Goal: Task Accomplishment & Management: Manage account settings

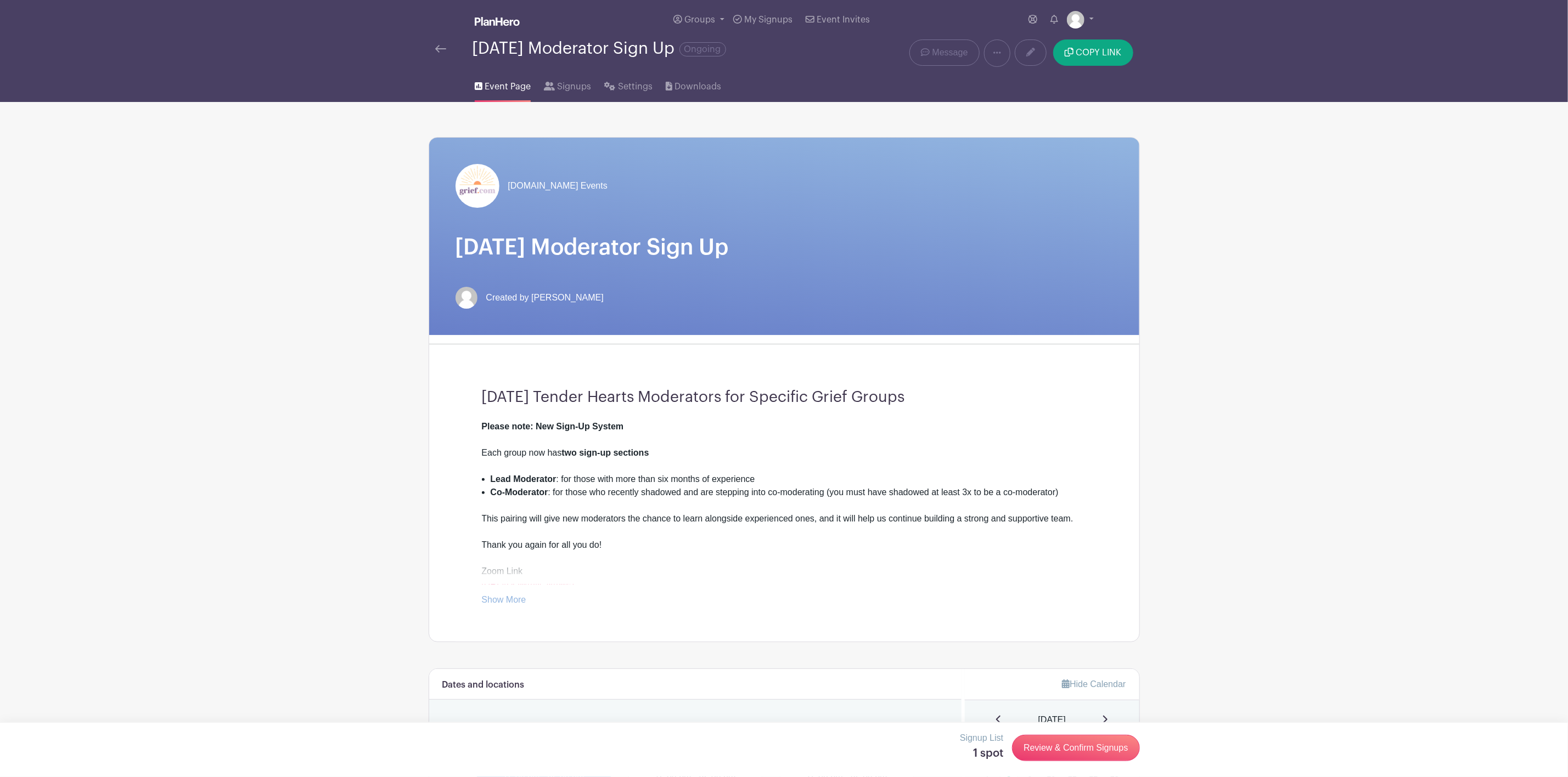
click at [509, 87] on span "Event Page" at bounding box center [507, 87] width 46 height 13
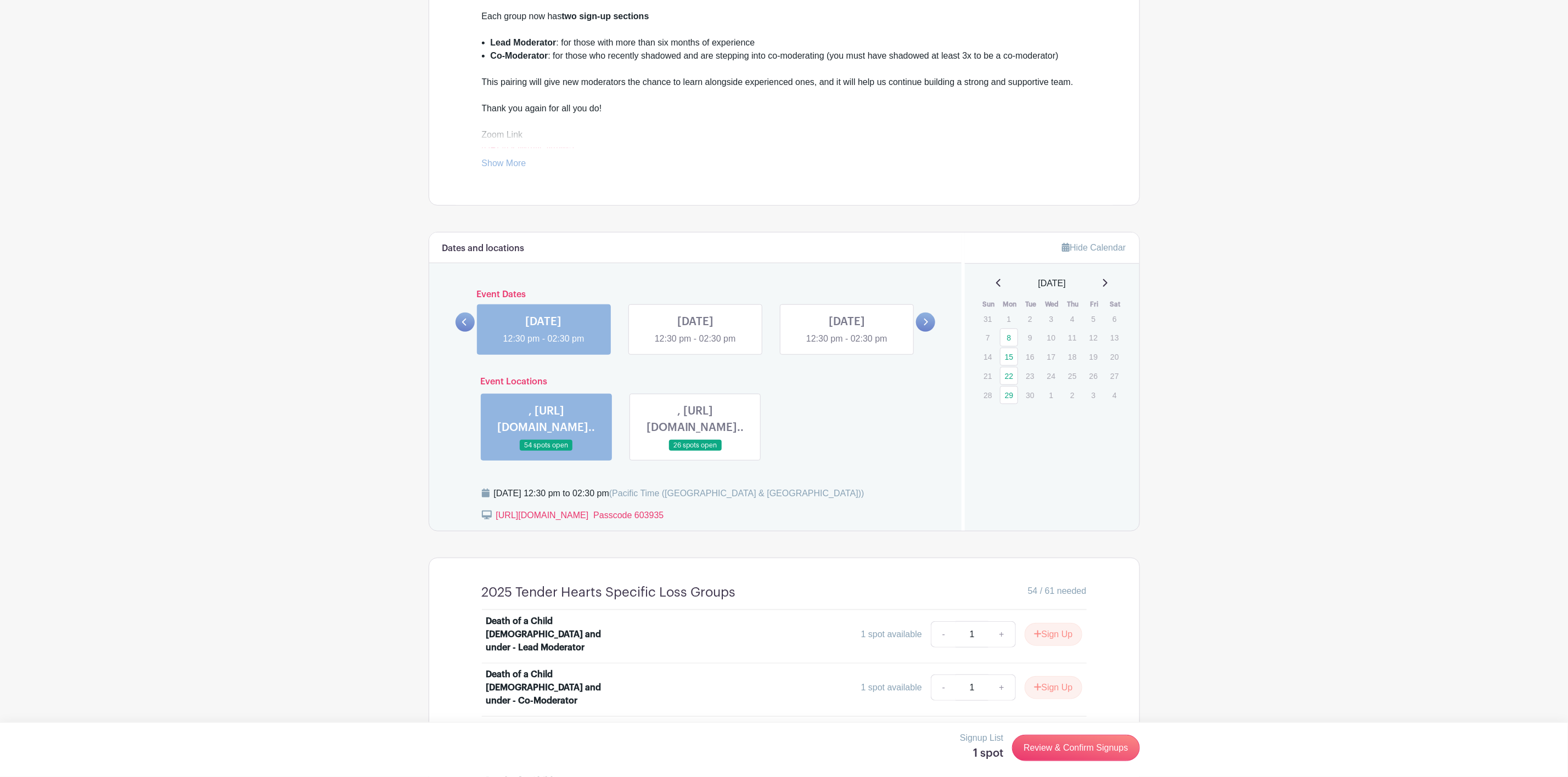
scroll to position [494, 0]
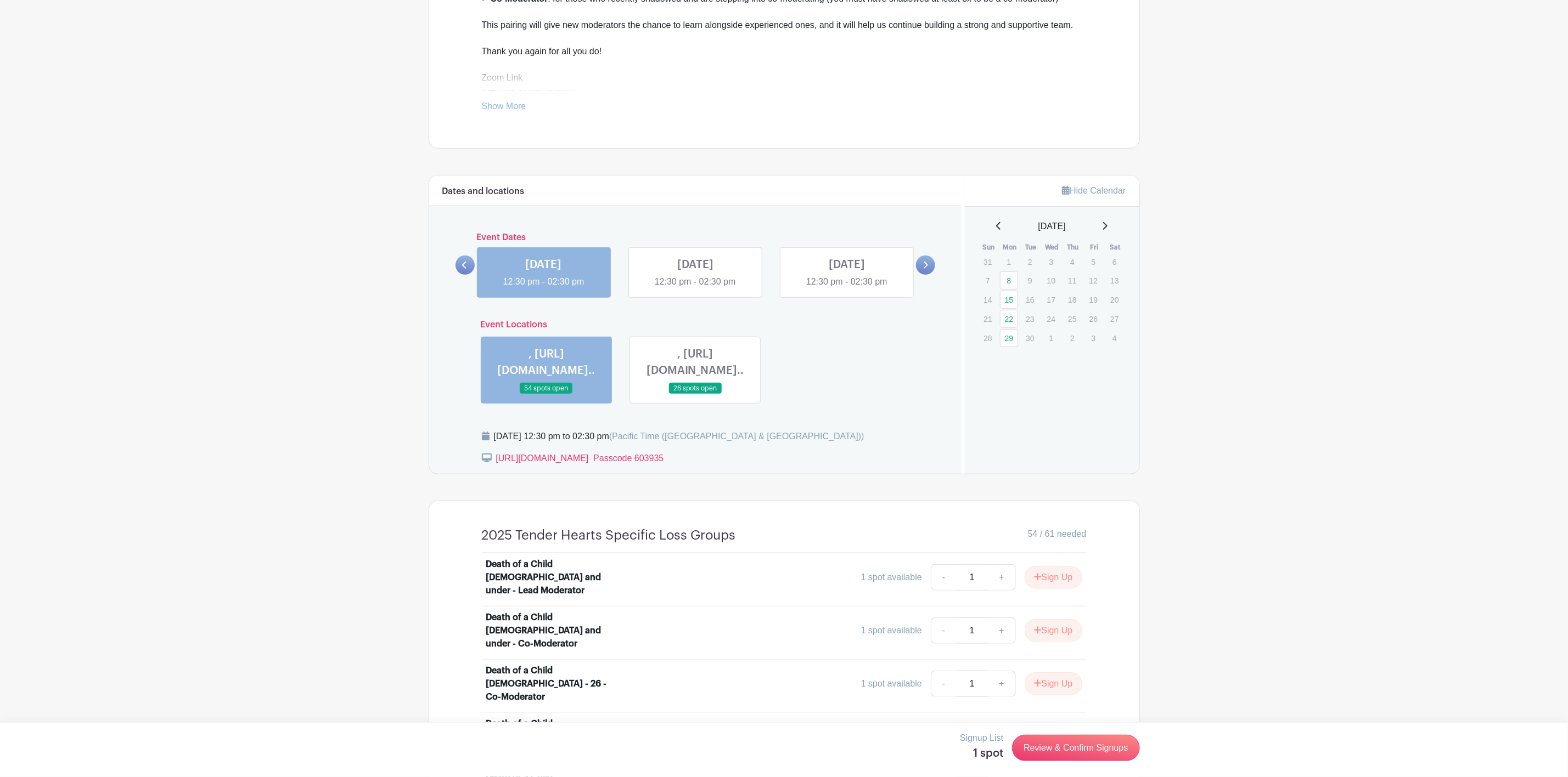
click at [925, 267] on icon at bounding box center [925, 265] width 5 height 9
click at [465, 269] on icon at bounding box center [464, 265] width 5 height 9
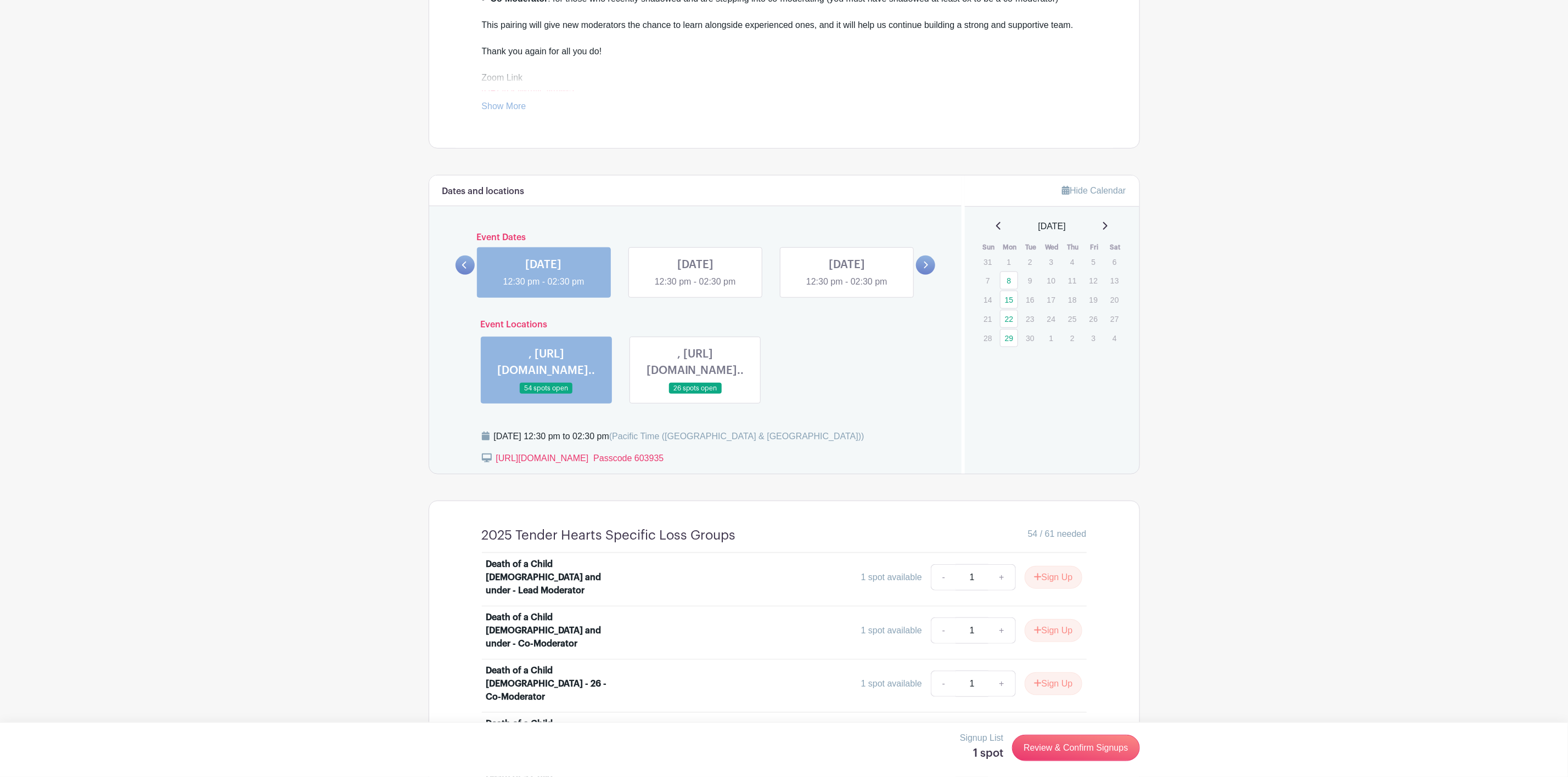
click at [465, 269] on icon at bounding box center [464, 265] width 5 height 9
click at [546, 394] on link at bounding box center [546, 394] width 0 height 0
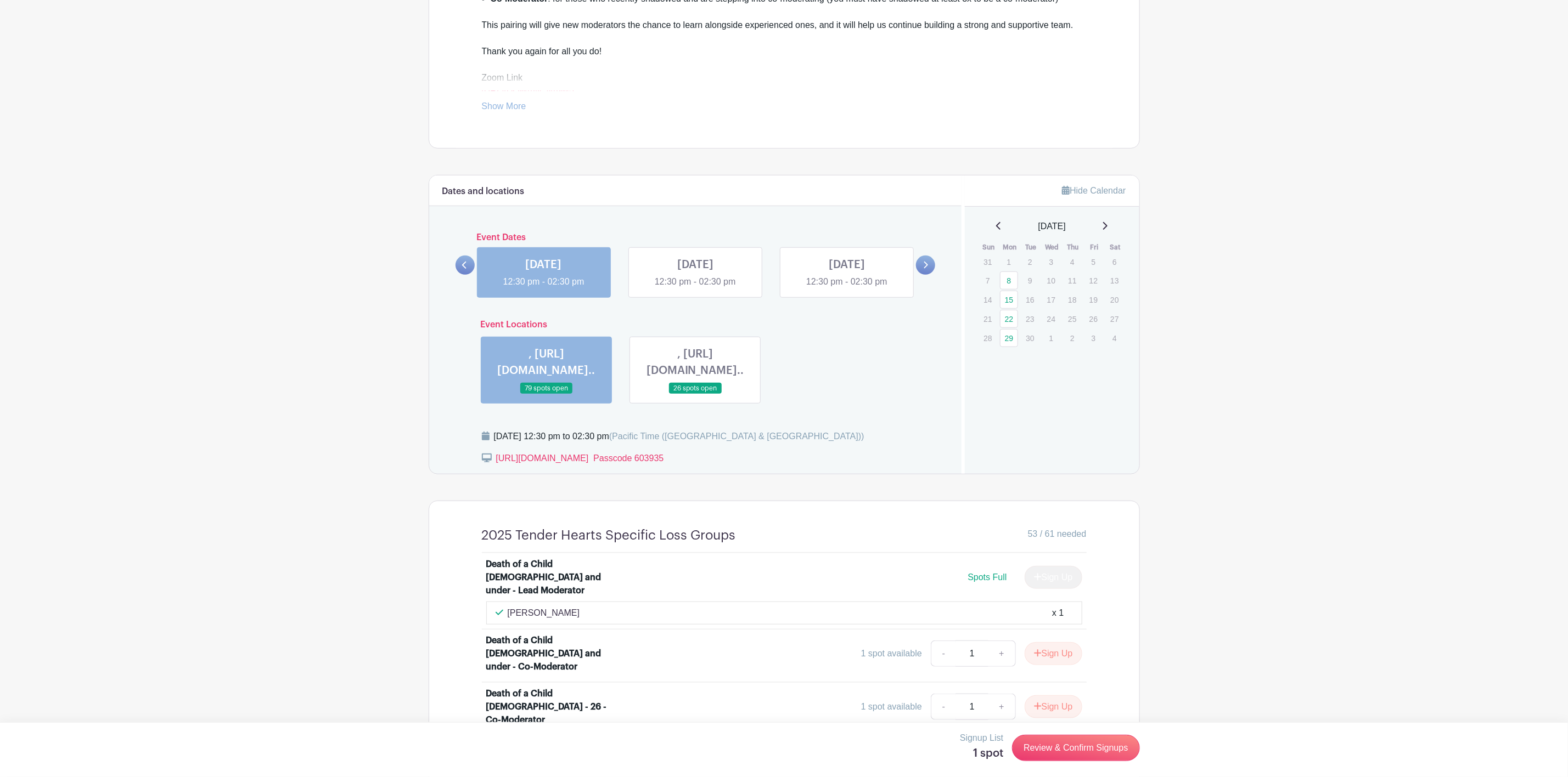
click at [996, 229] on icon at bounding box center [999, 225] width 6 height 9
click at [695, 394] on link at bounding box center [695, 394] width 0 height 0
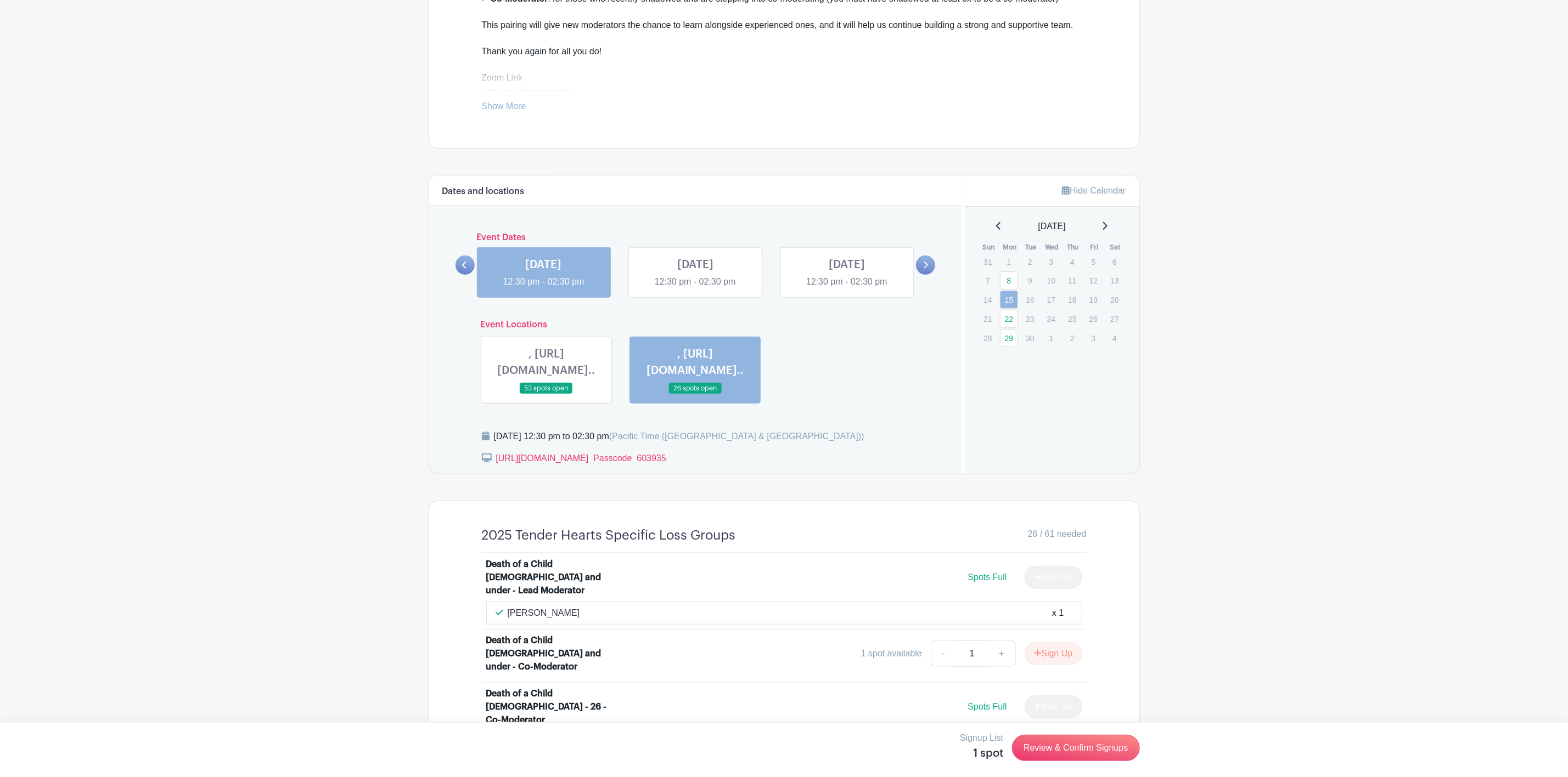
click at [546, 394] on link at bounding box center [546, 394] width 0 height 0
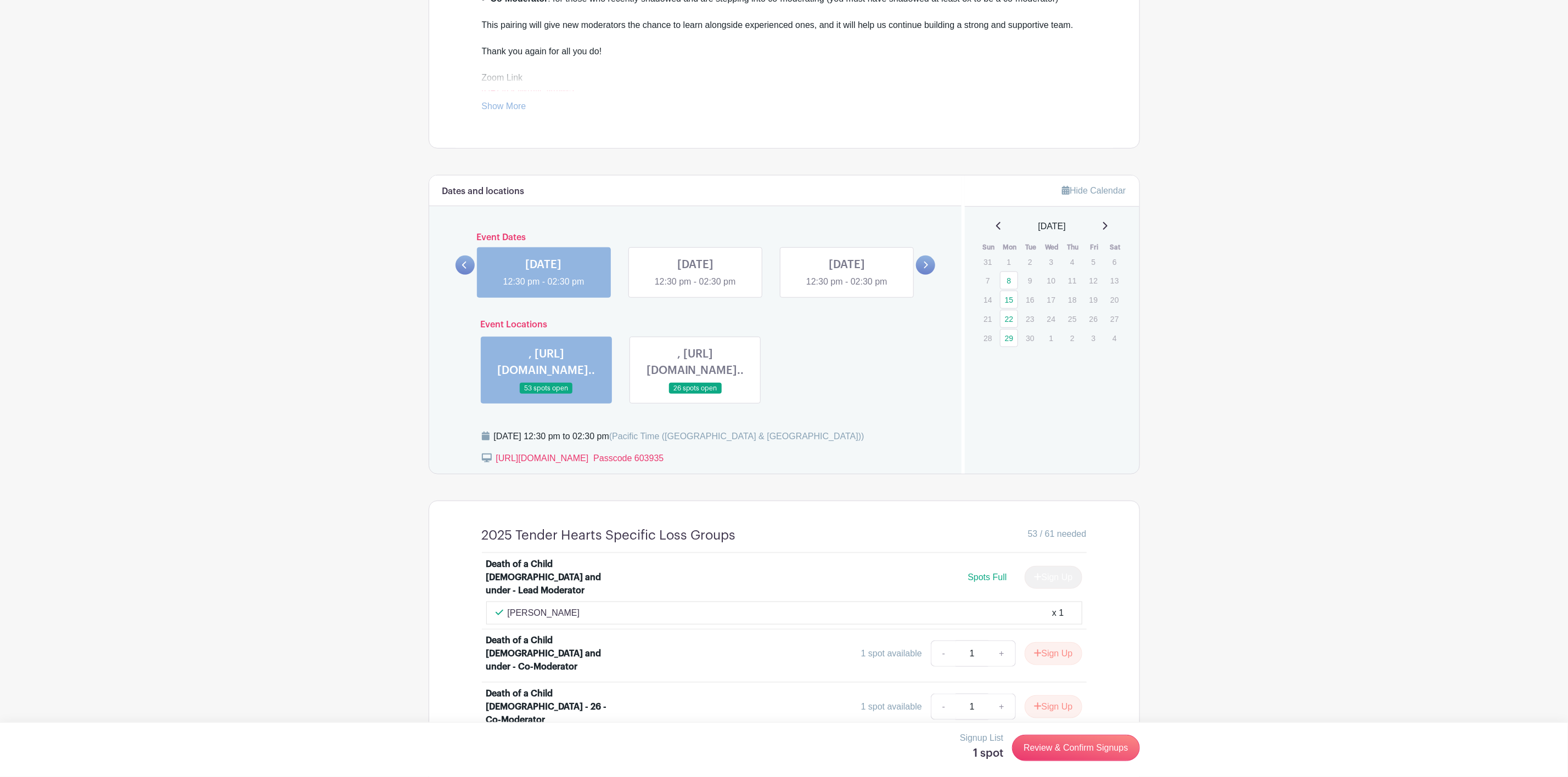
click at [695, 288] on link at bounding box center [695, 288] width 0 height 0
click at [1006, 341] on link "29" at bounding box center [1008, 338] width 18 height 18
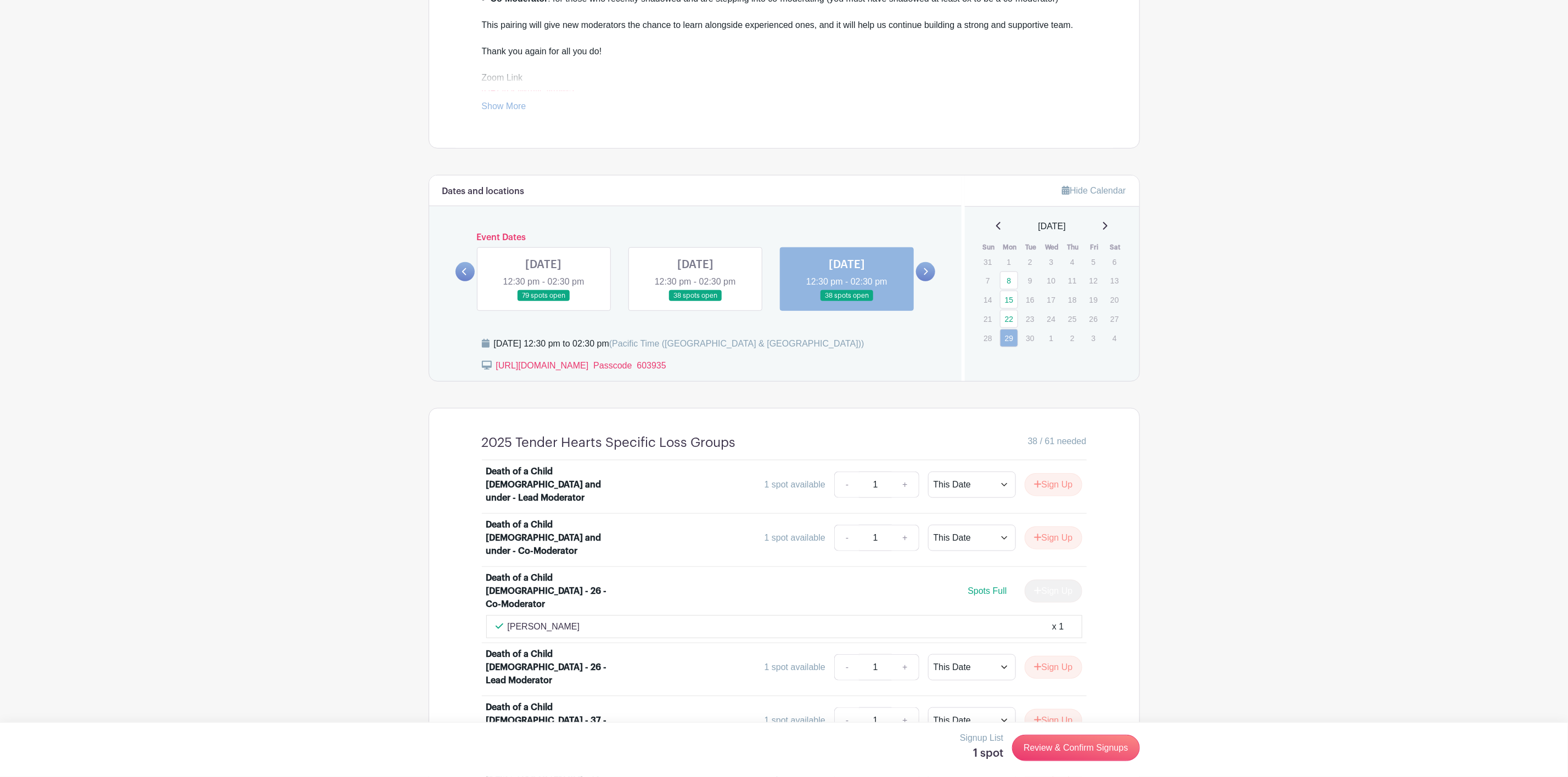
click at [543, 302] on link at bounding box center [543, 302] width 0 height 0
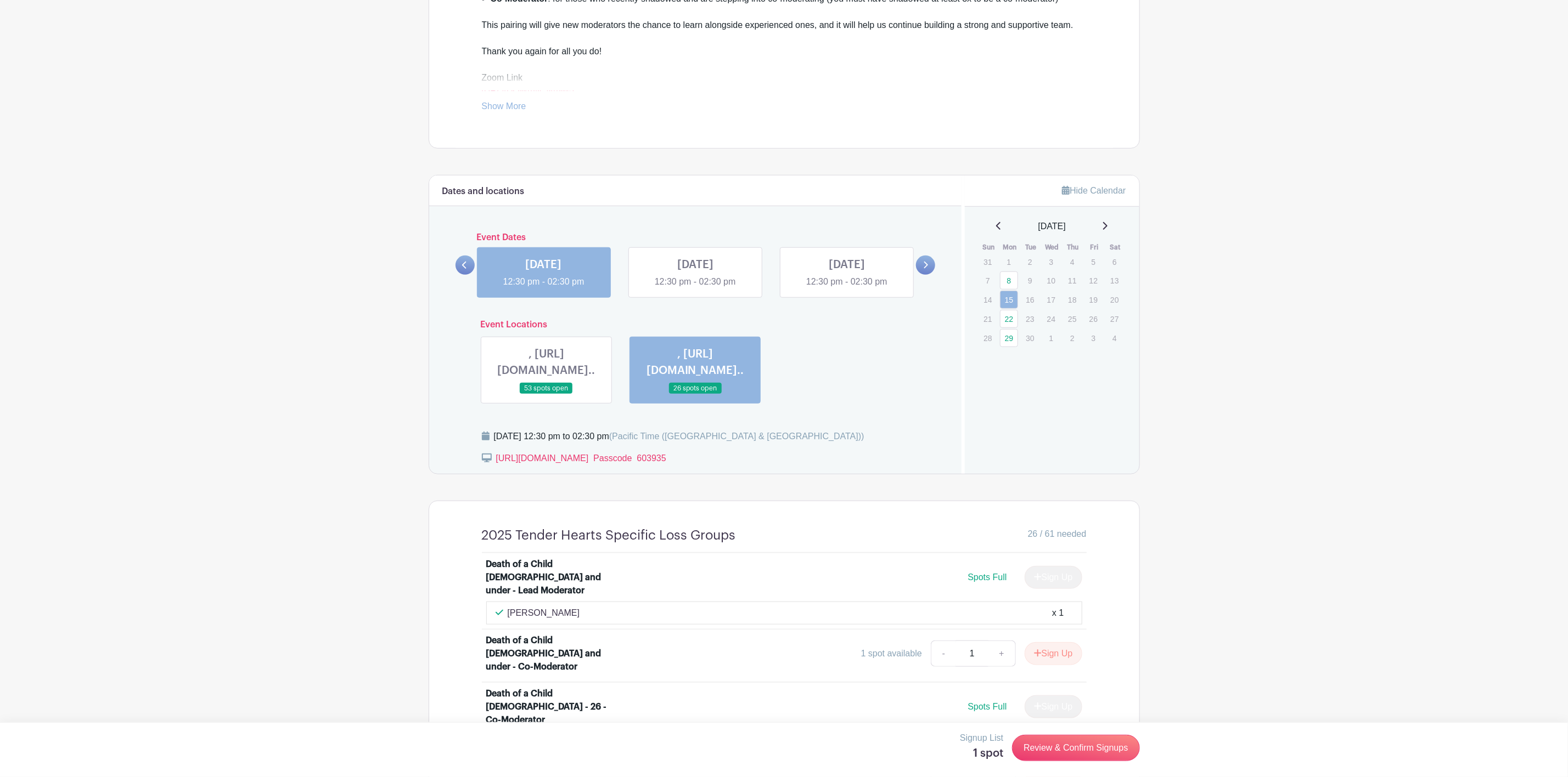
click at [695, 288] on link at bounding box center [695, 288] width 0 height 0
click at [1009, 323] on link "22" at bounding box center [1008, 319] width 18 height 18
click at [695, 288] on link at bounding box center [695, 288] width 0 height 0
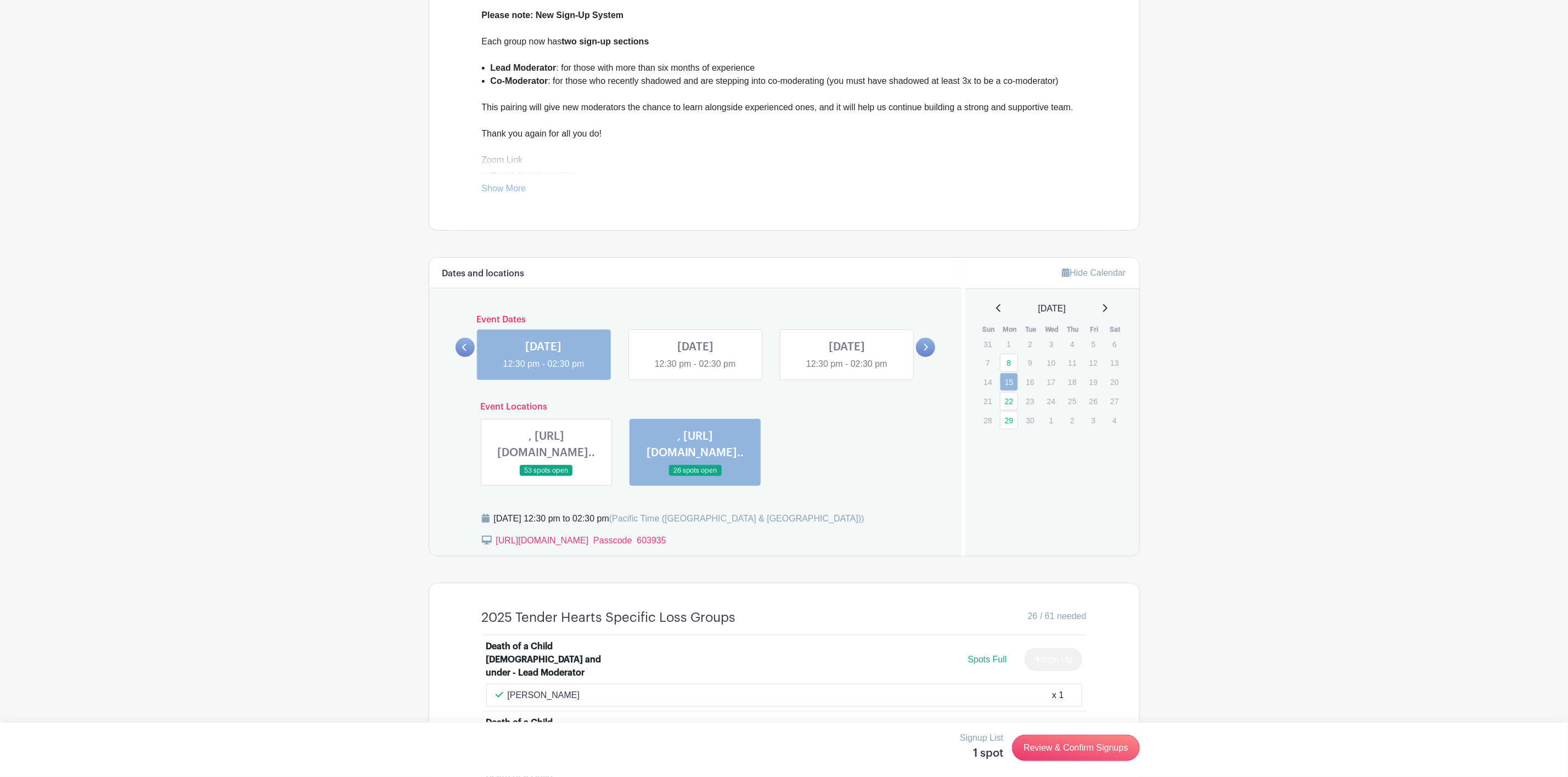
scroll to position [167, 0]
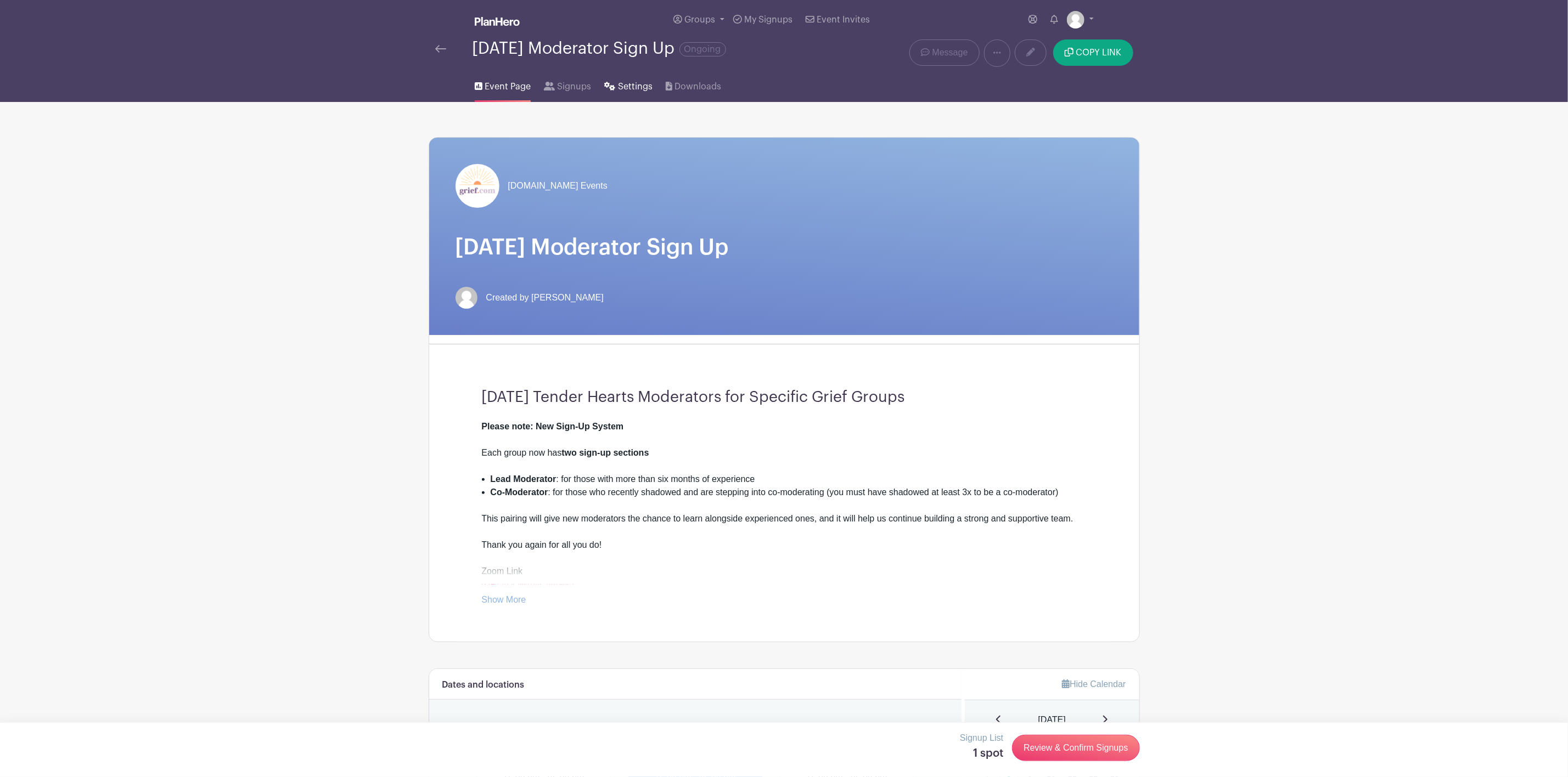
click at [635, 84] on span "Settings" at bounding box center [635, 87] width 34 height 13
drag, startPoint x: 1028, startPoint y: 52, endPoint x: 1032, endPoint y: 56, distance: 5.7
click at [1031, 52] on icon at bounding box center [1030, 52] width 9 height 9
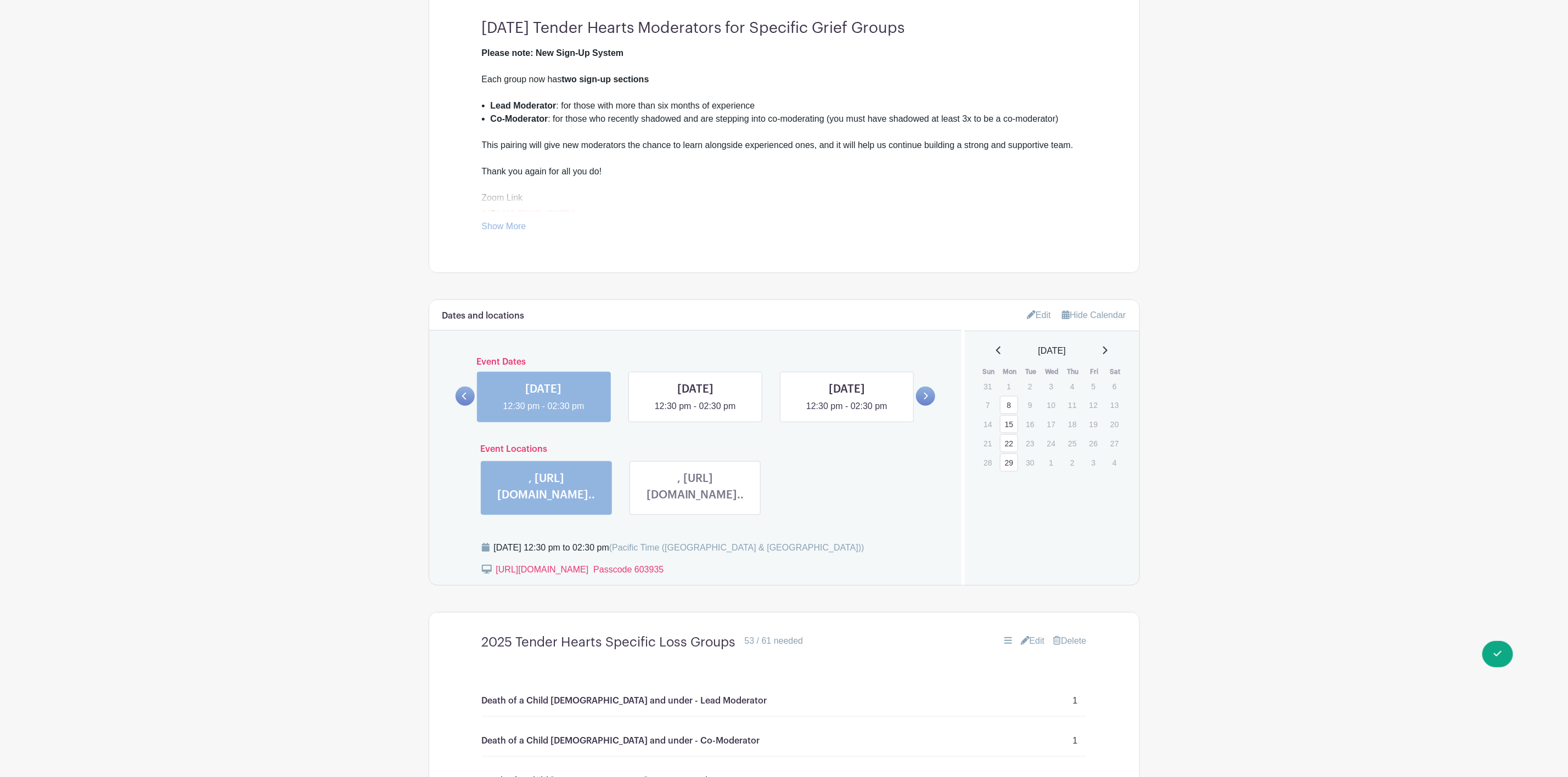
scroll to position [538, 0]
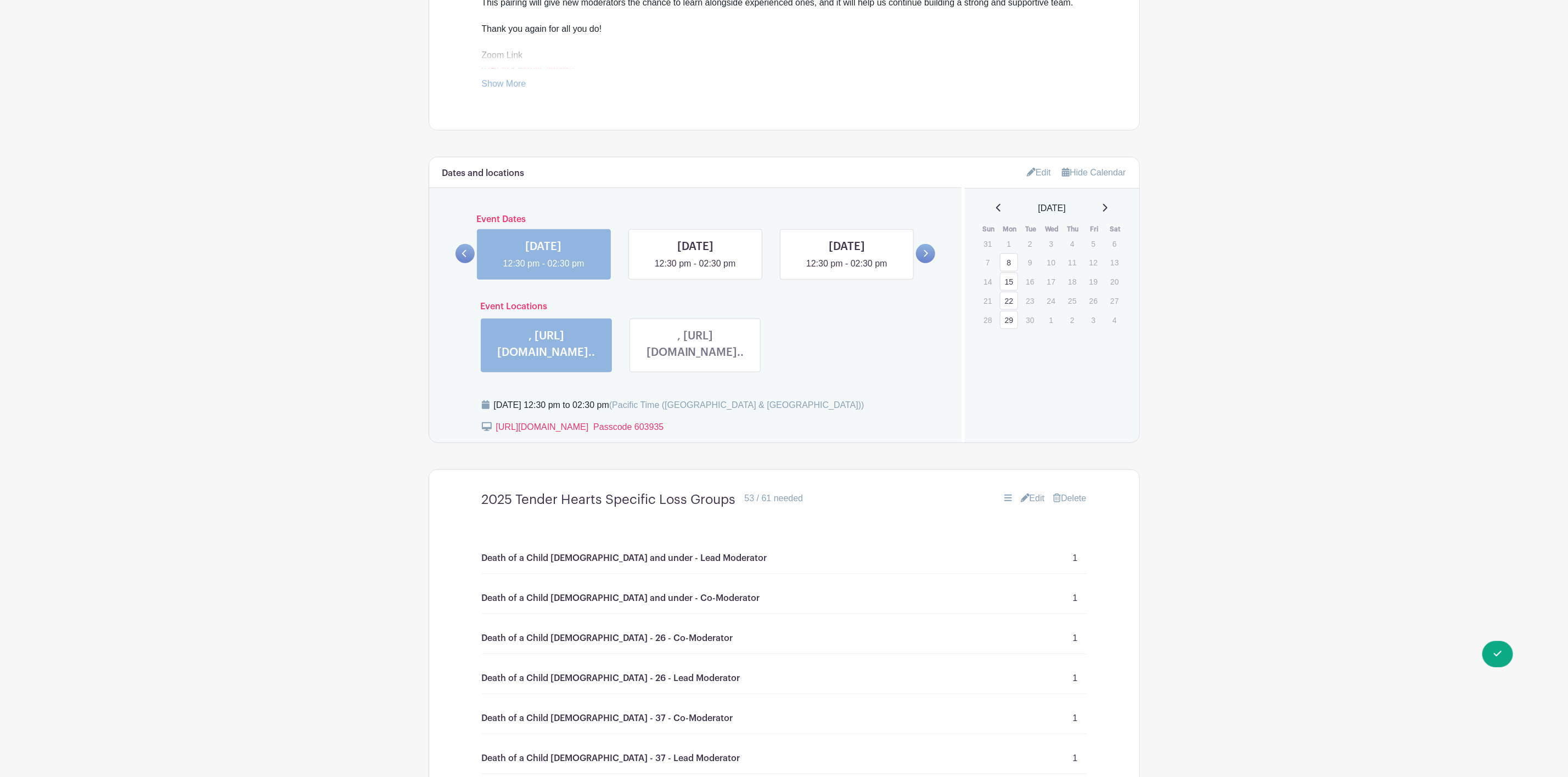
click at [1037, 175] on link "Edit" at bounding box center [1038, 172] width 24 height 18
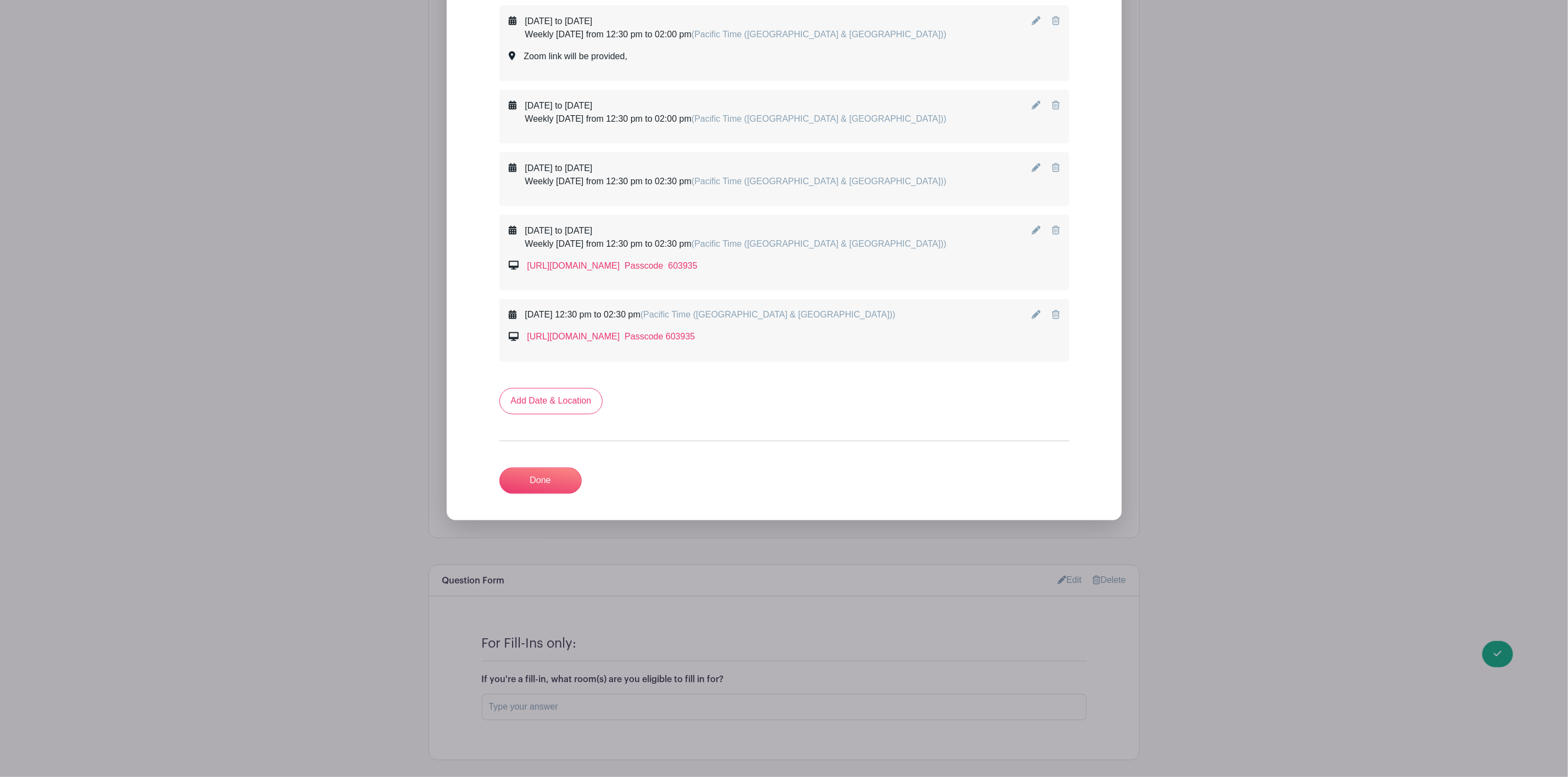
scroll to position [1334, 0]
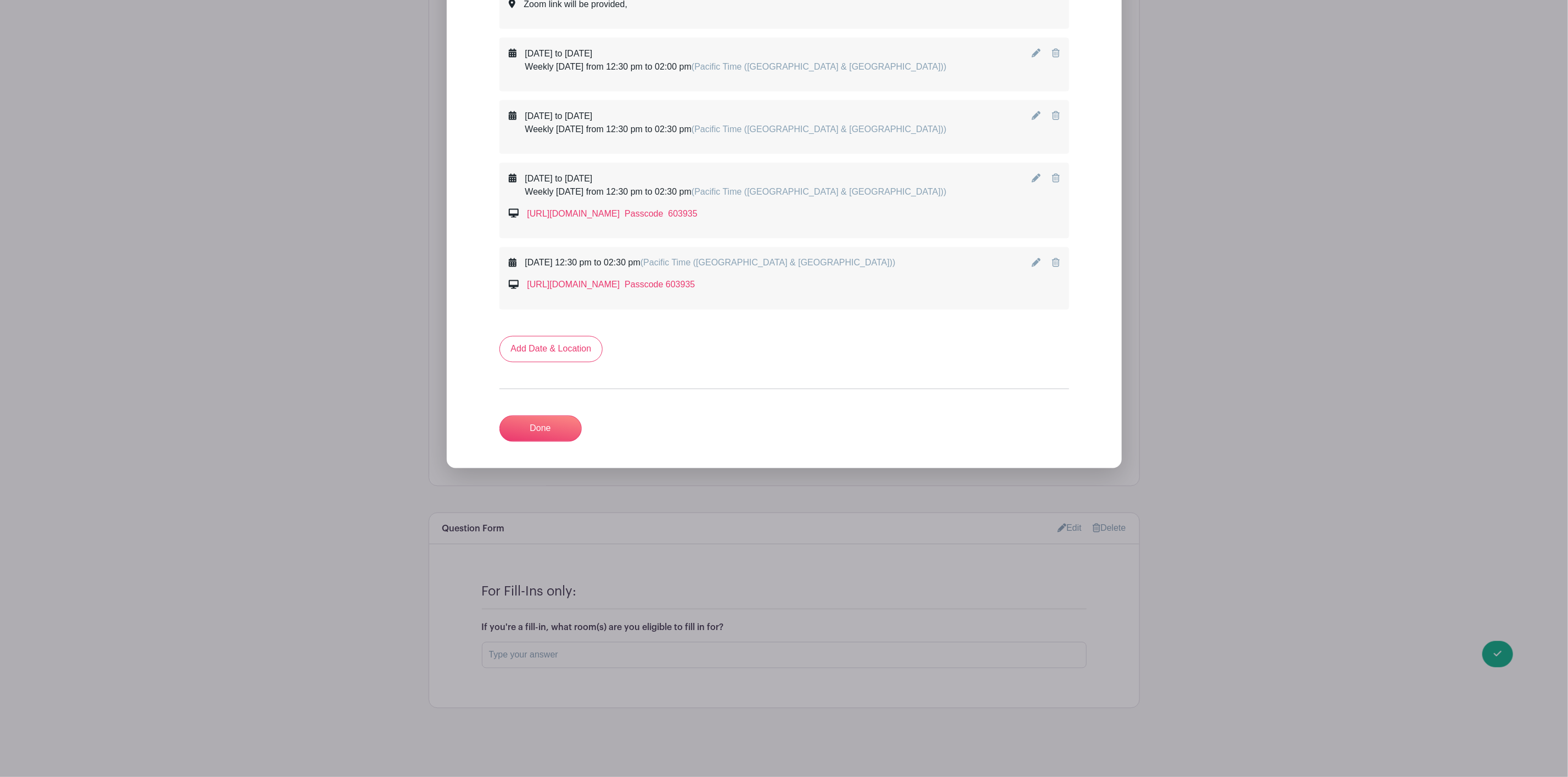
click at [1056, 261] on icon at bounding box center [1056, 262] width 8 height 9
click at [546, 428] on link "Done" at bounding box center [540, 430] width 82 height 27
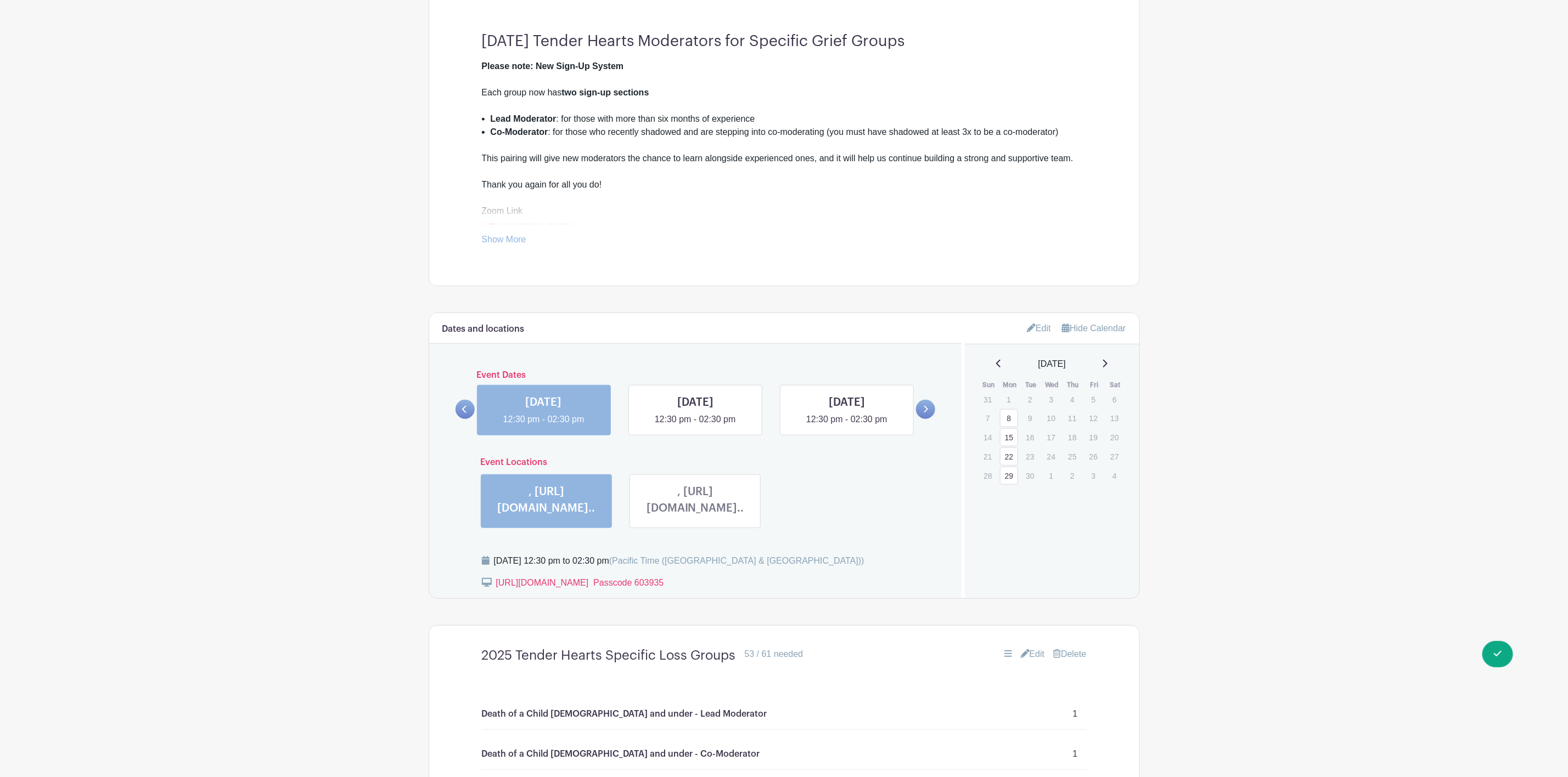
scroll to position [373, 0]
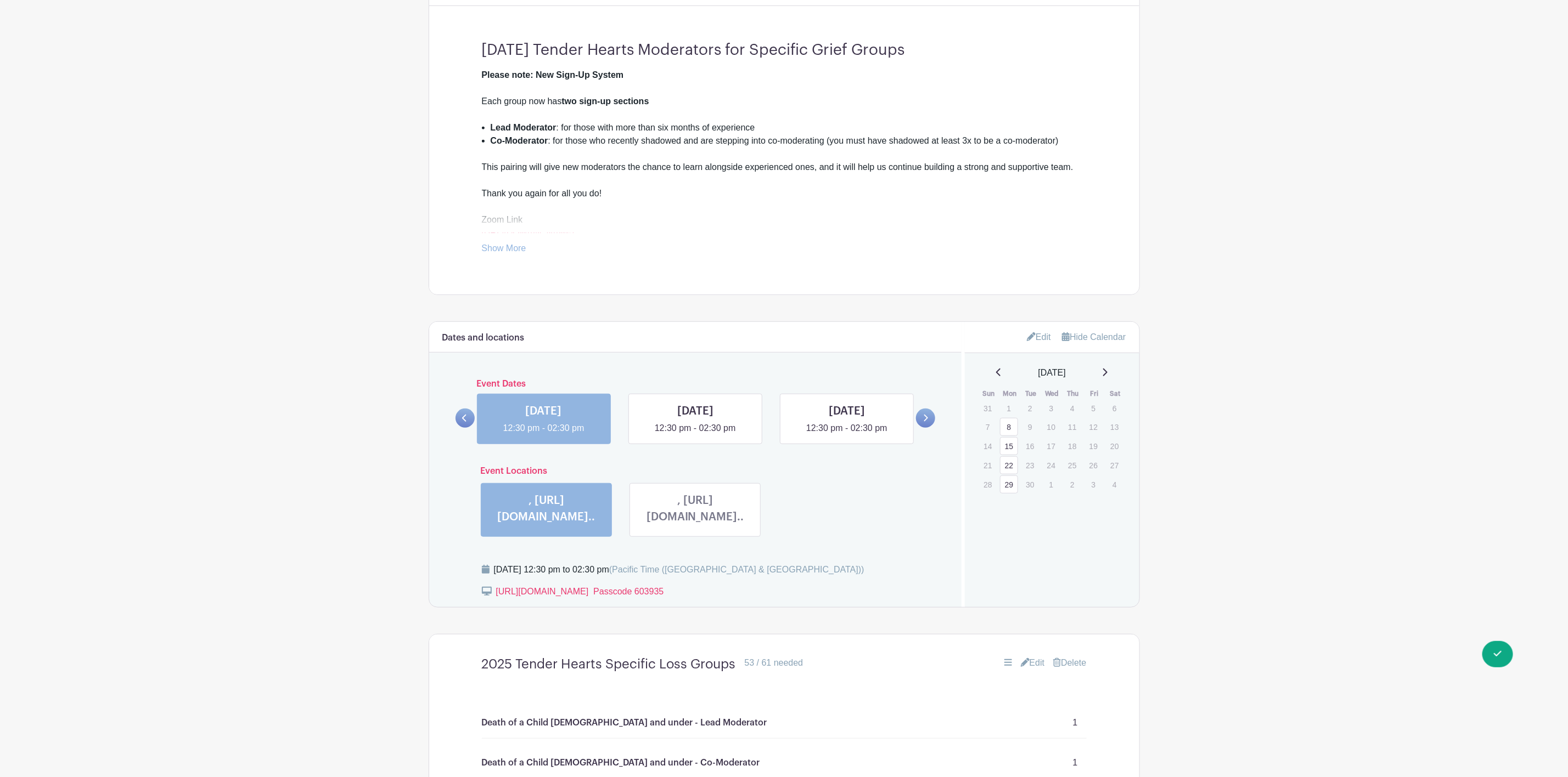
click at [695, 528] on link at bounding box center [695, 528] width 0 height 0
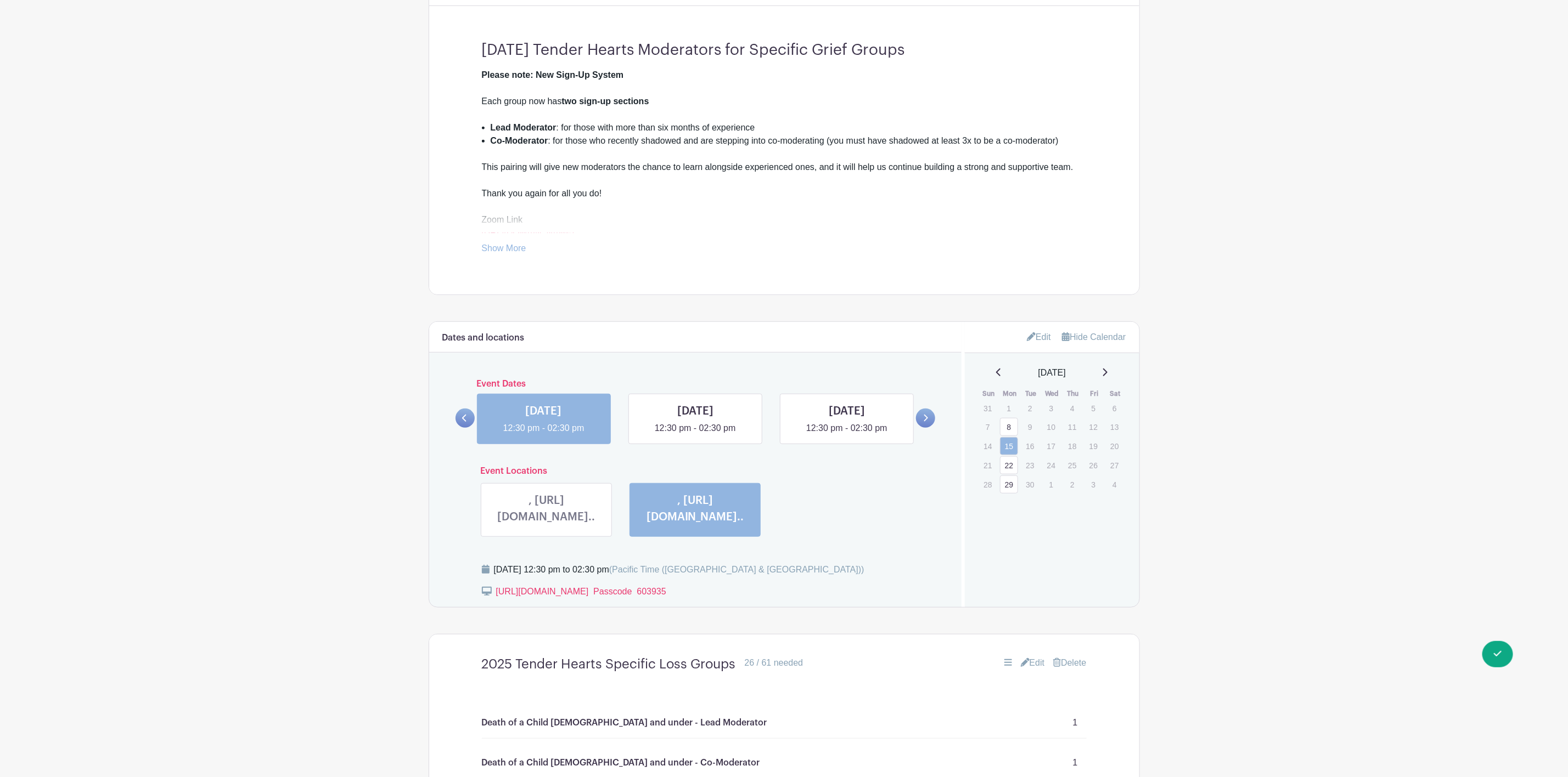
click at [546, 528] on link at bounding box center [546, 528] width 0 height 0
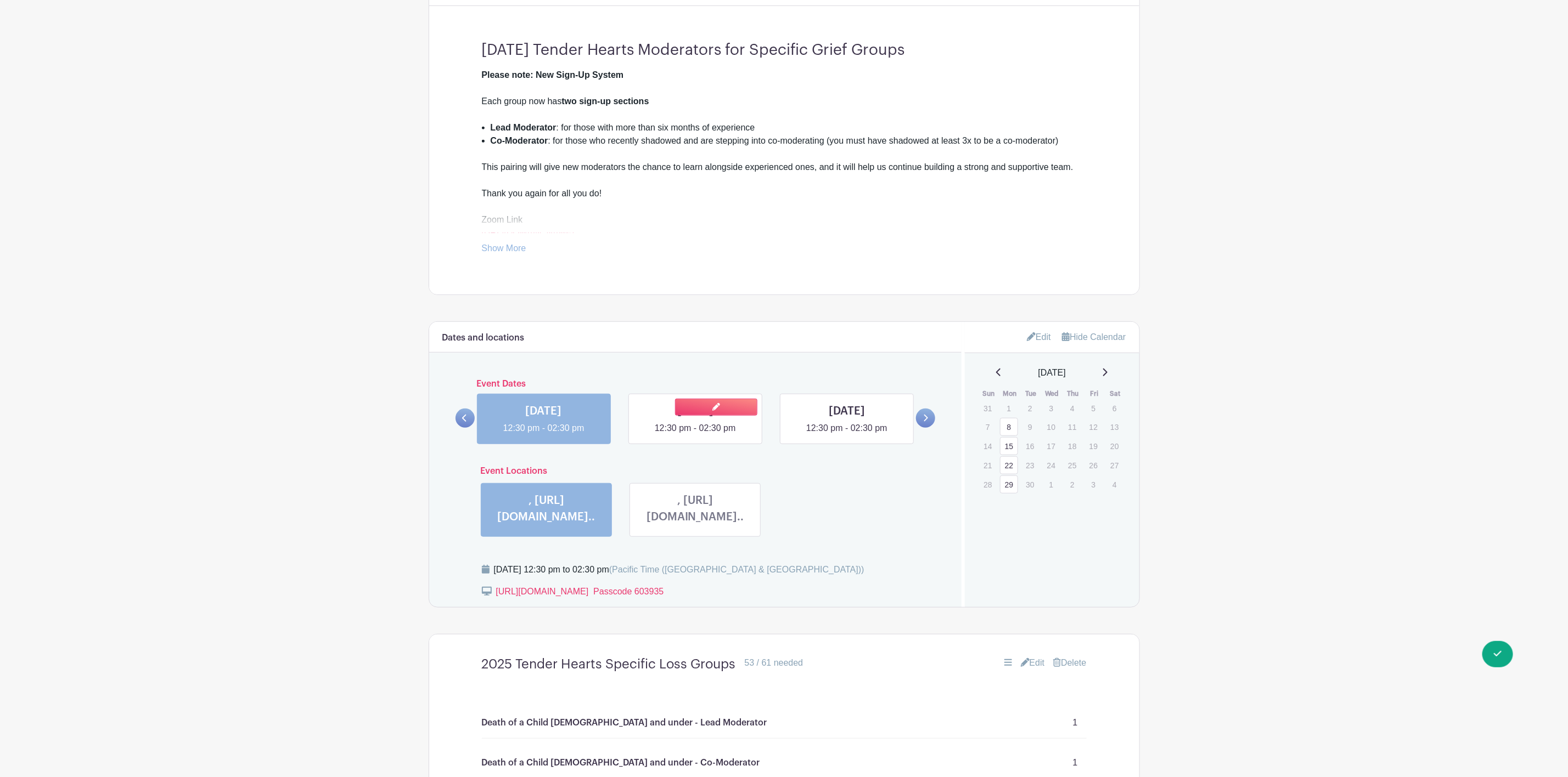
click at [695, 435] on link at bounding box center [695, 435] width 0 height 0
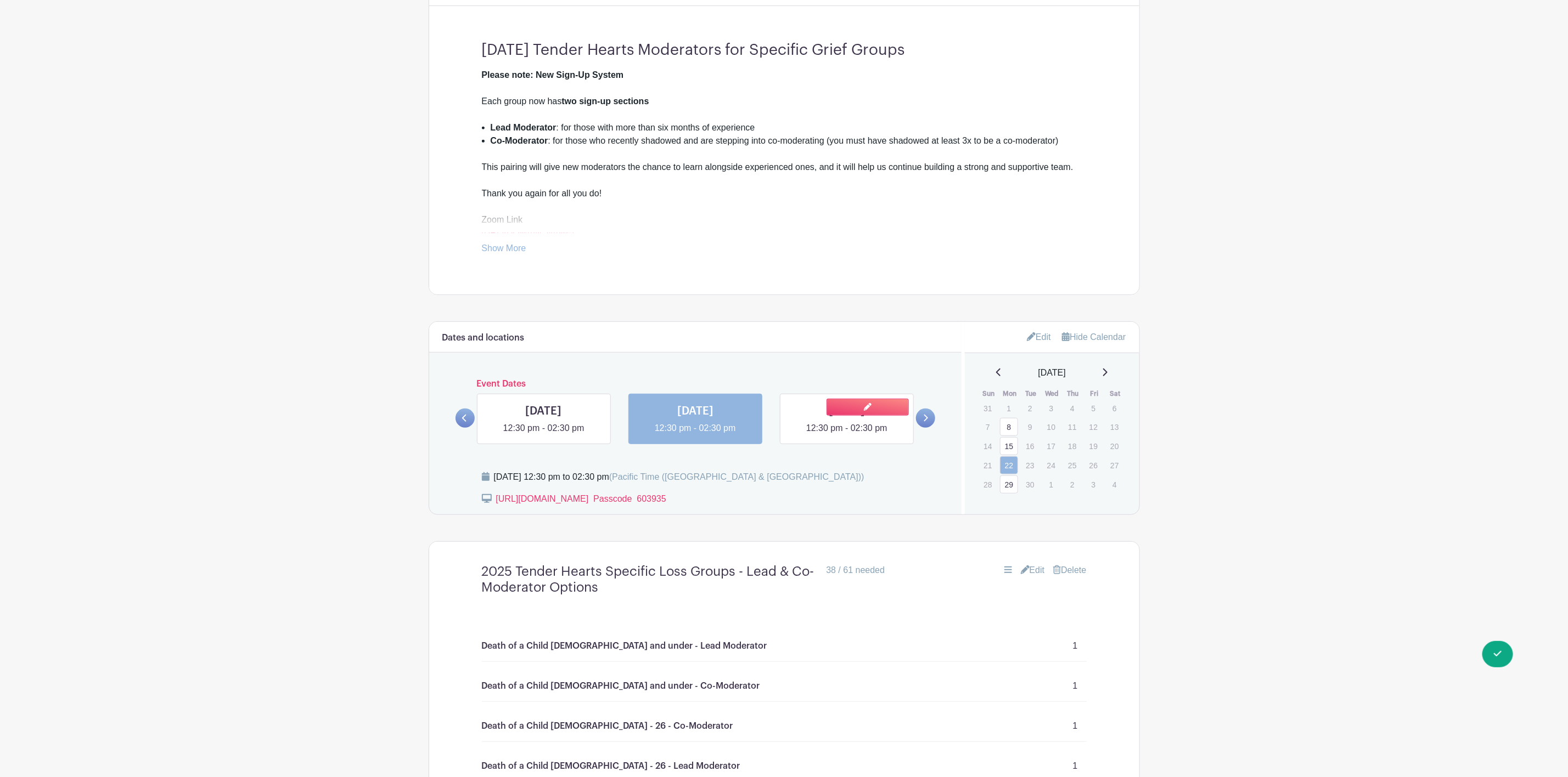
click at [847, 435] on link at bounding box center [847, 435] width 0 height 0
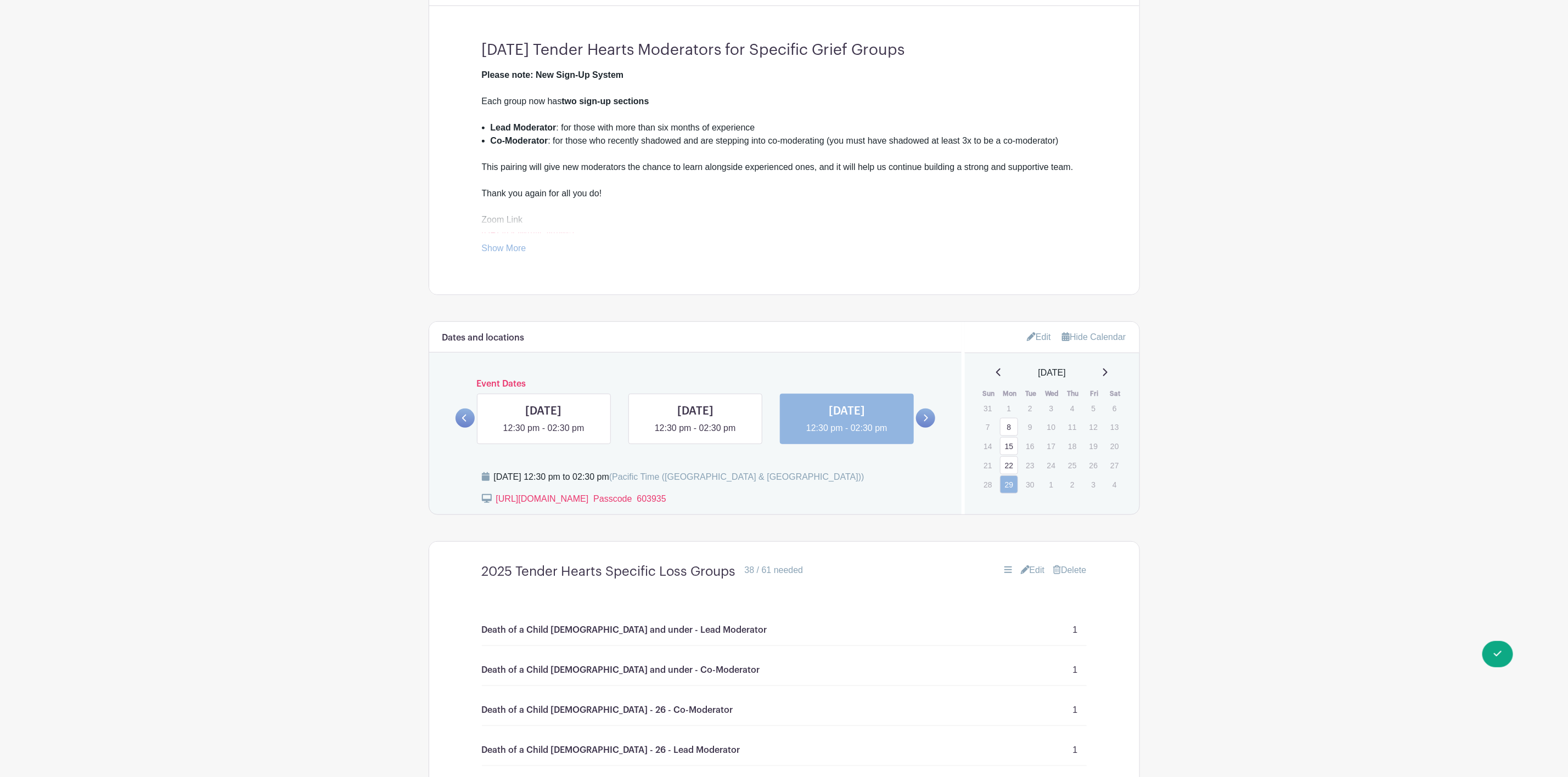
click at [925, 418] on icon at bounding box center [925, 418] width 5 height 9
click at [543, 435] on link at bounding box center [543, 435] width 0 height 0
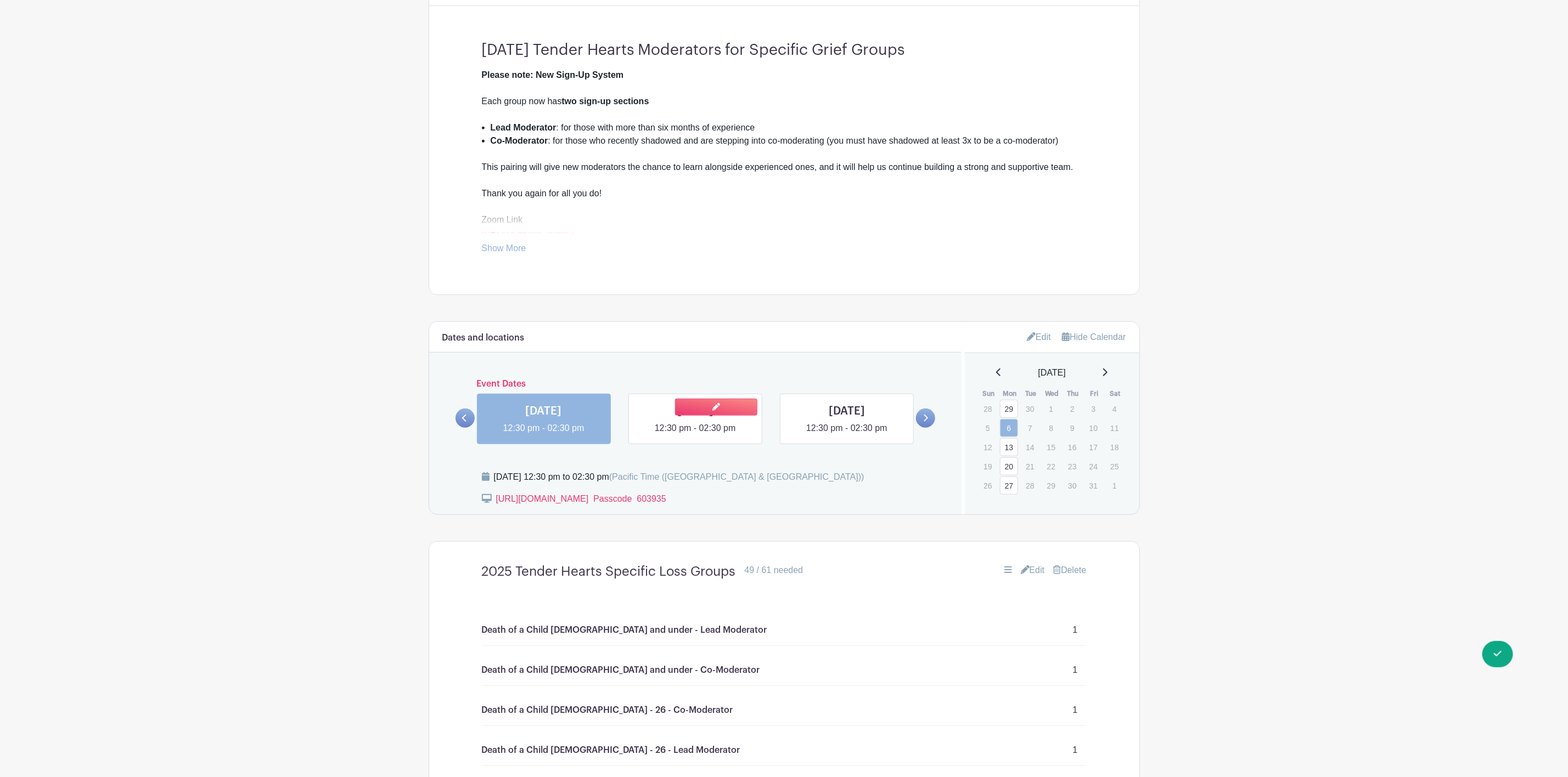
click at [695, 435] on link at bounding box center [695, 435] width 0 height 0
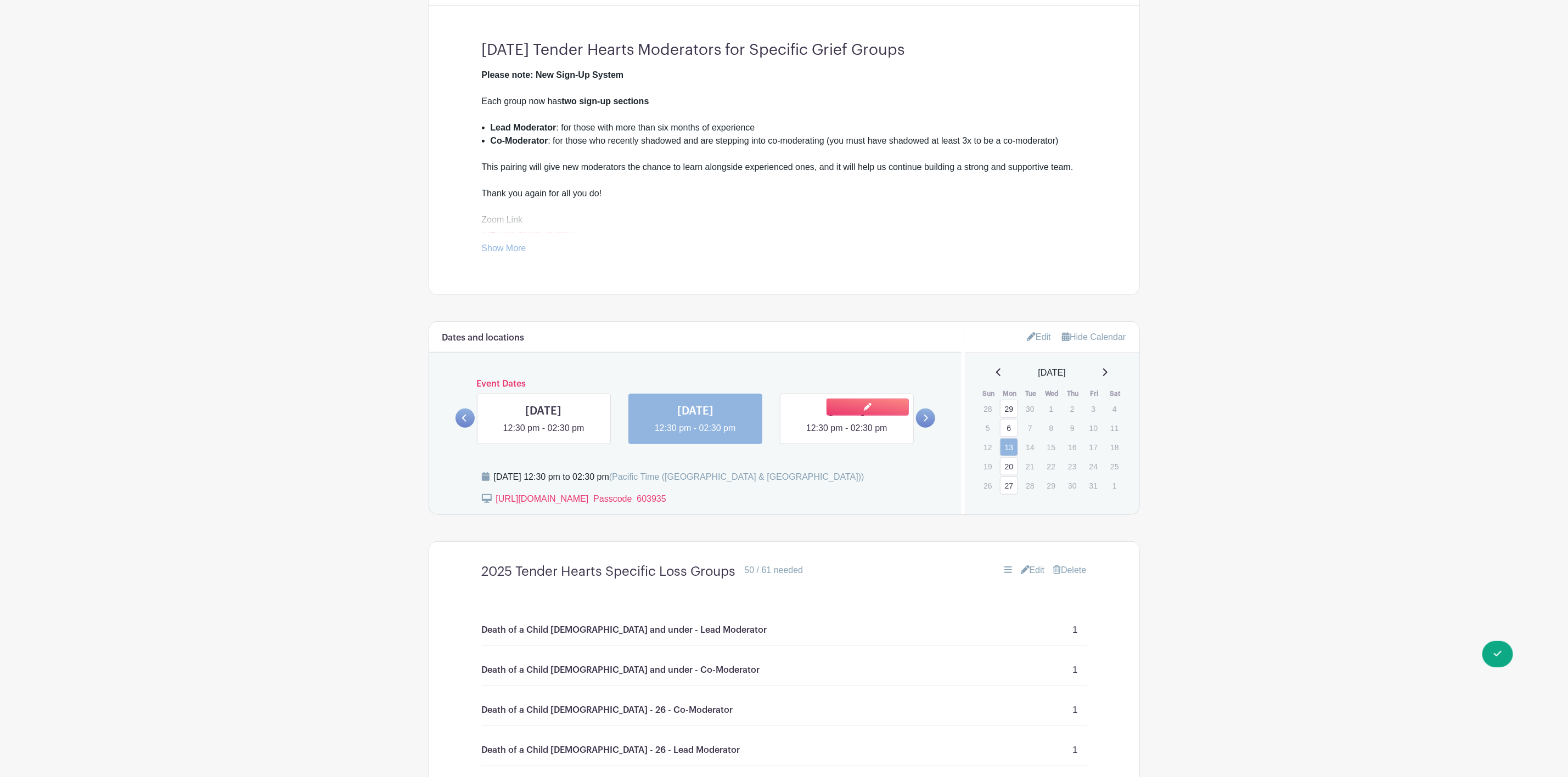
click at [847, 435] on link at bounding box center [847, 435] width 0 height 0
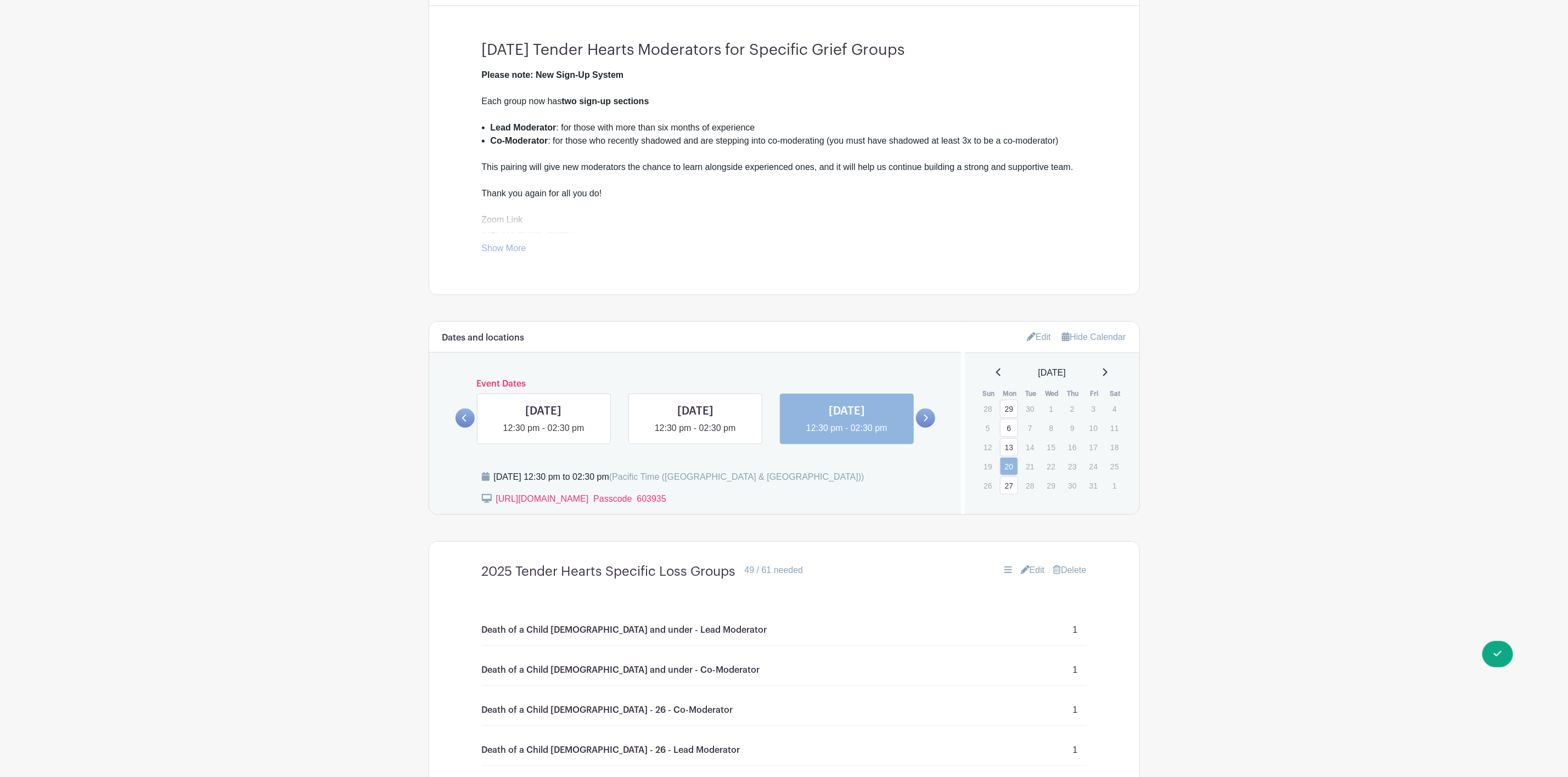
click at [925, 422] on icon at bounding box center [925, 418] width 5 height 9
click at [543, 435] on link at bounding box center [543, 435] width 0 height 0
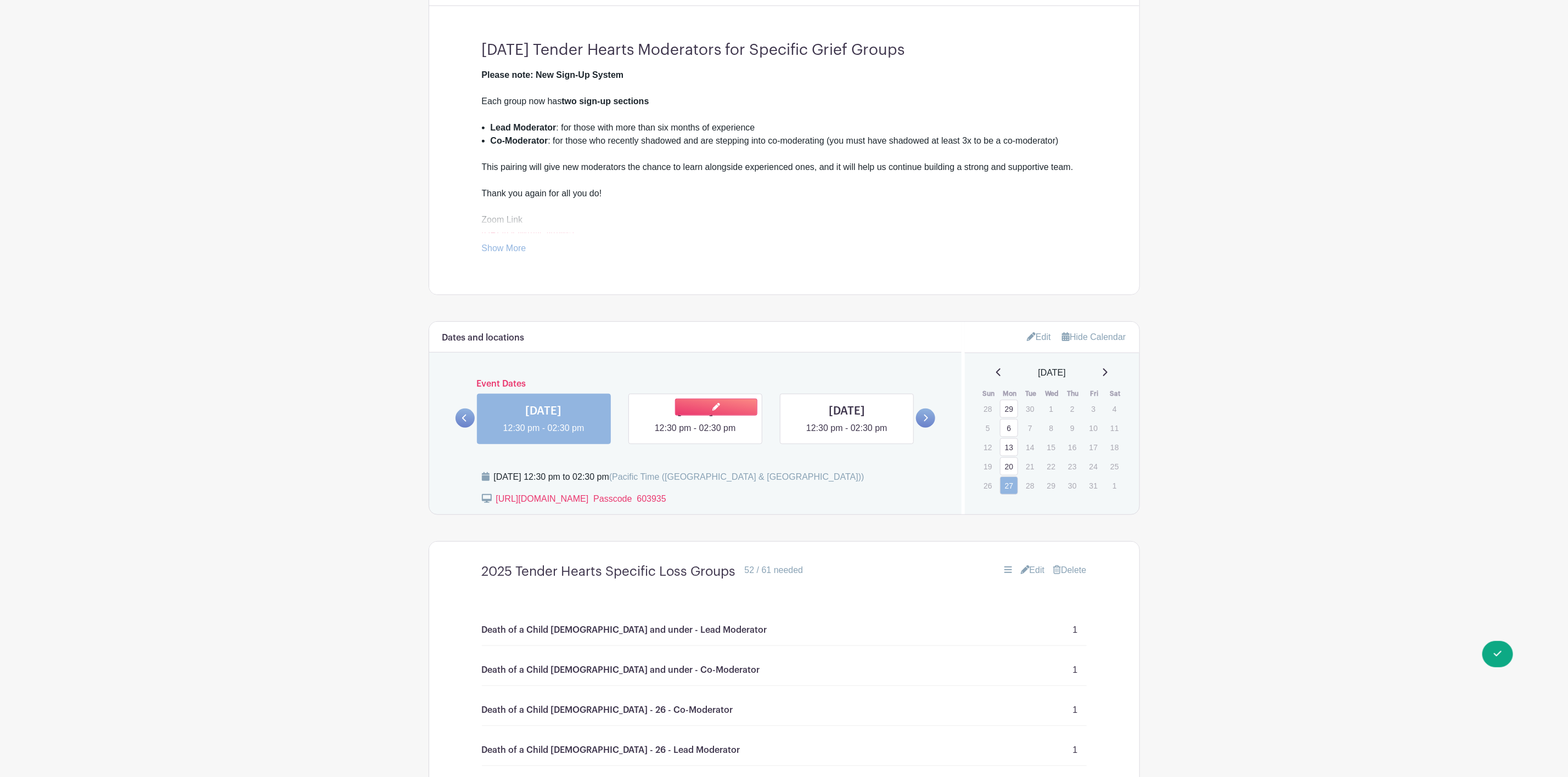
click at [695, 435] on link at bounding box center [695, 435] width 0 height 0
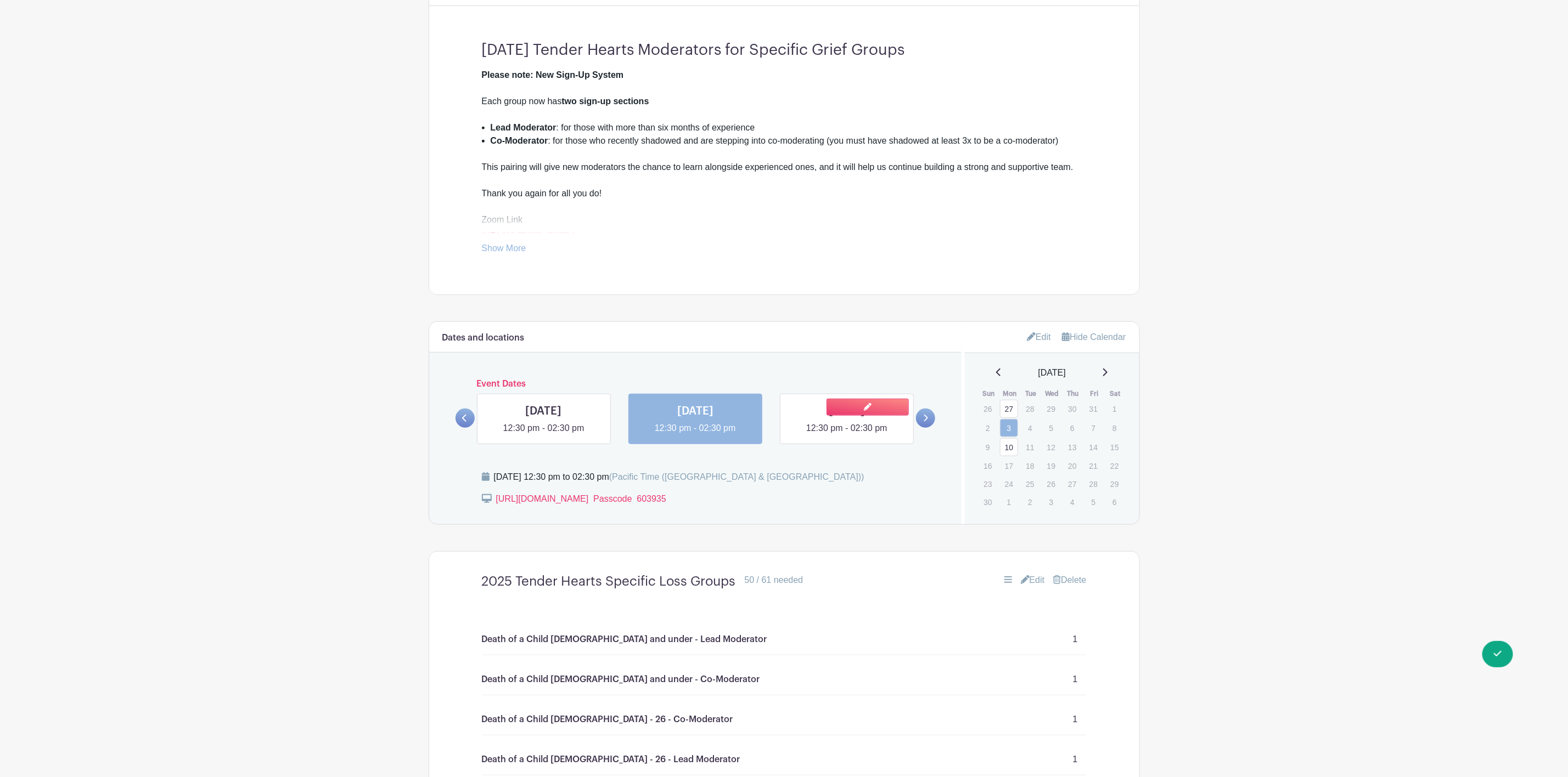
click at [847, 435] on link at bounding box center [847, 435] width 0 height 0
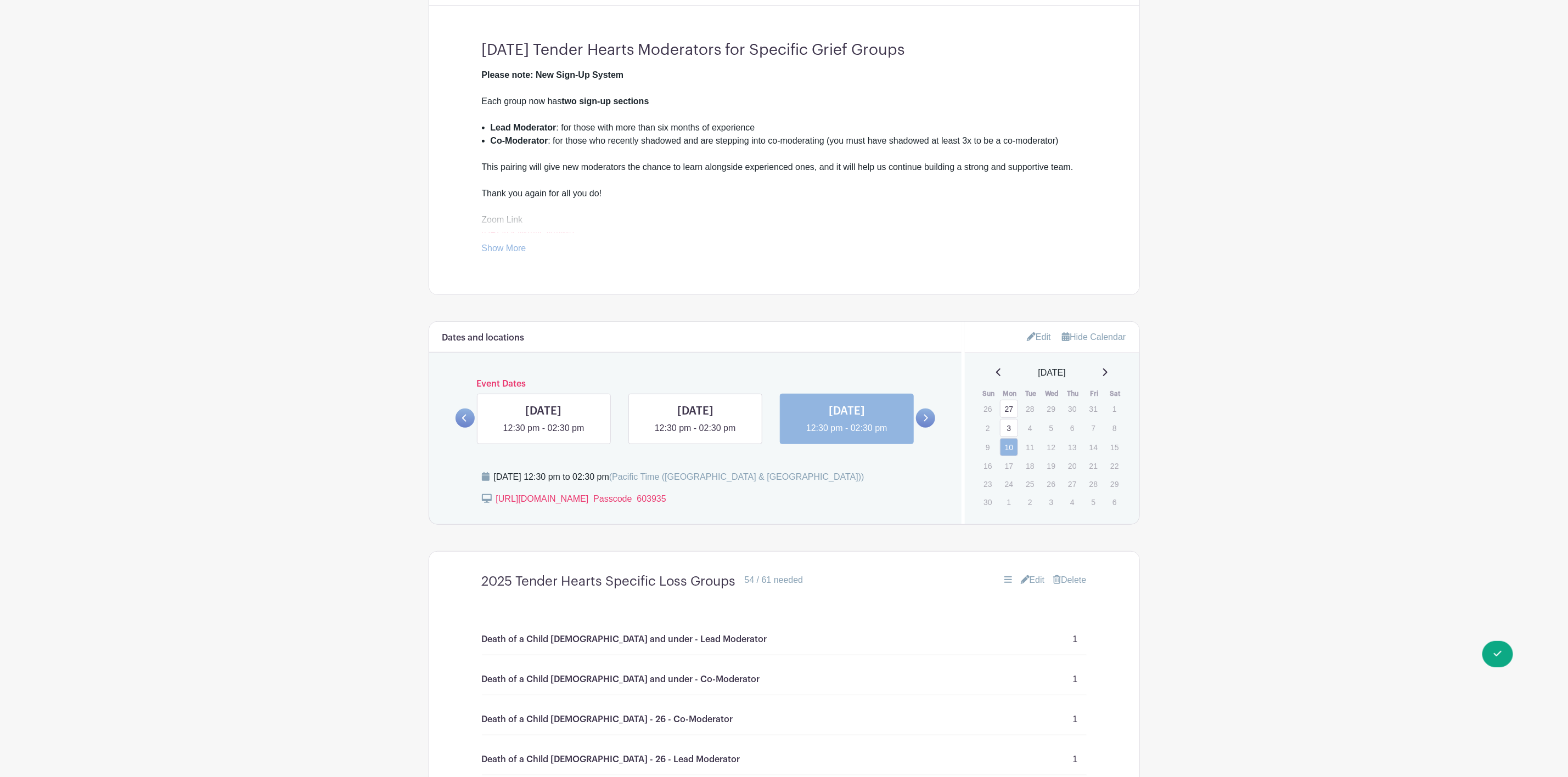
click at [464, 422] on icon at bounding box center [464, 418] width 5 height 9
click at [464, 422] on icon at bounding box center [464, 417] width 5 height 7
click at [464, 421] on icon at bounding box center [464, 418] width 5 height 9
click at [996, 376] on icon at bounding box center [999, 372] width 6 height 9
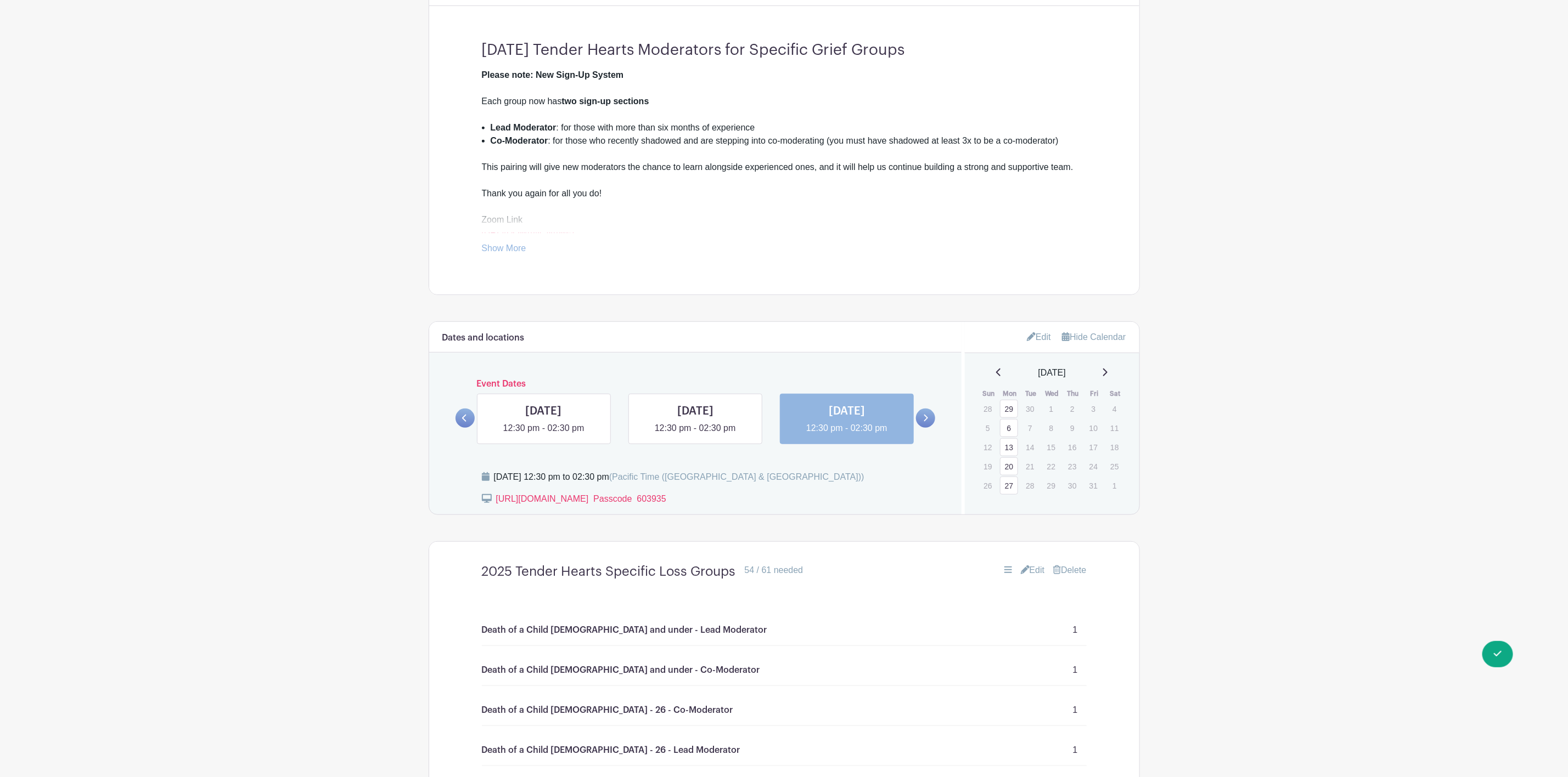
click at [465, 422] on icon at bounding box center [464, 417] width 5 height 7
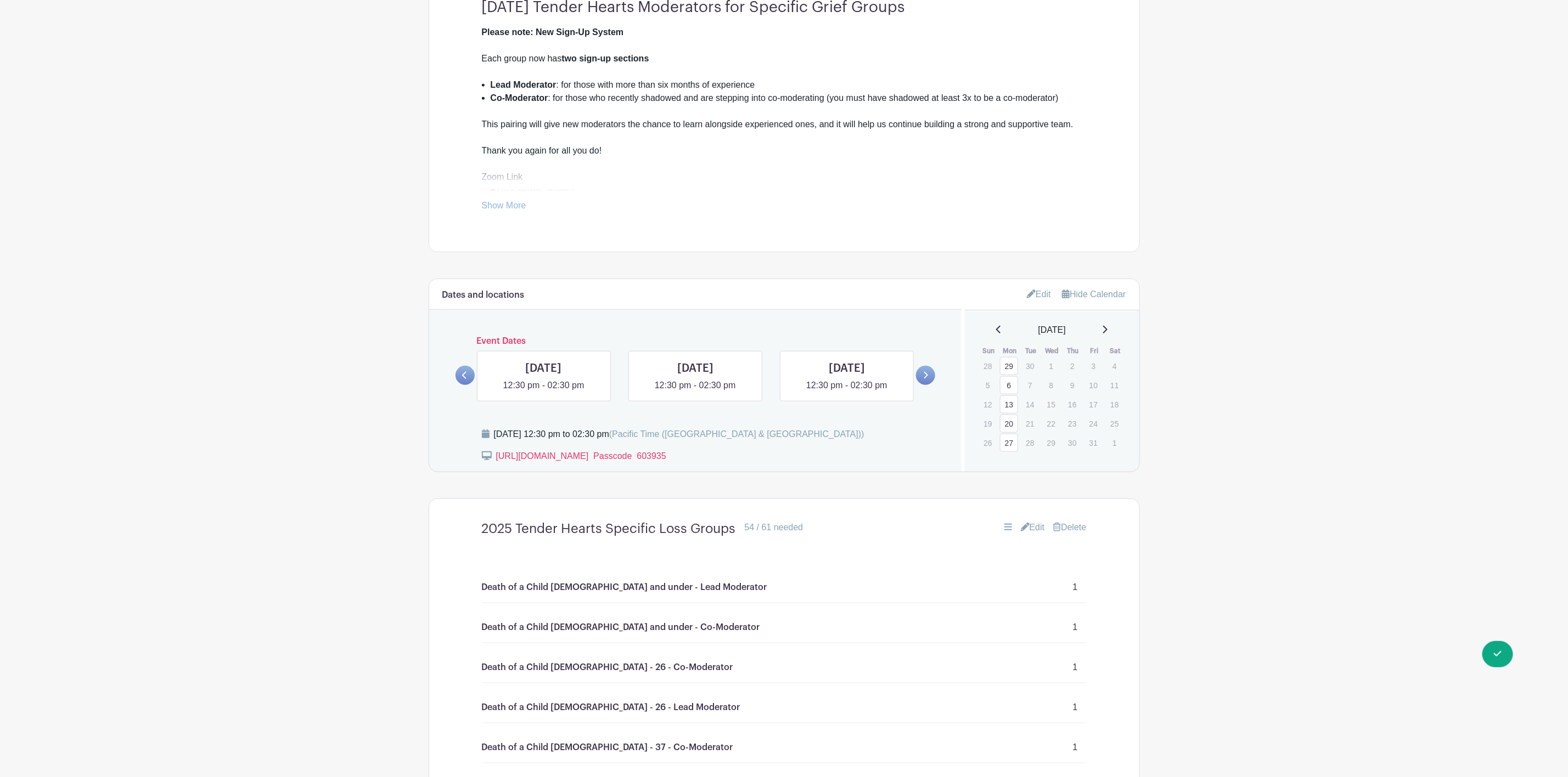
scroll to position [456, 0]
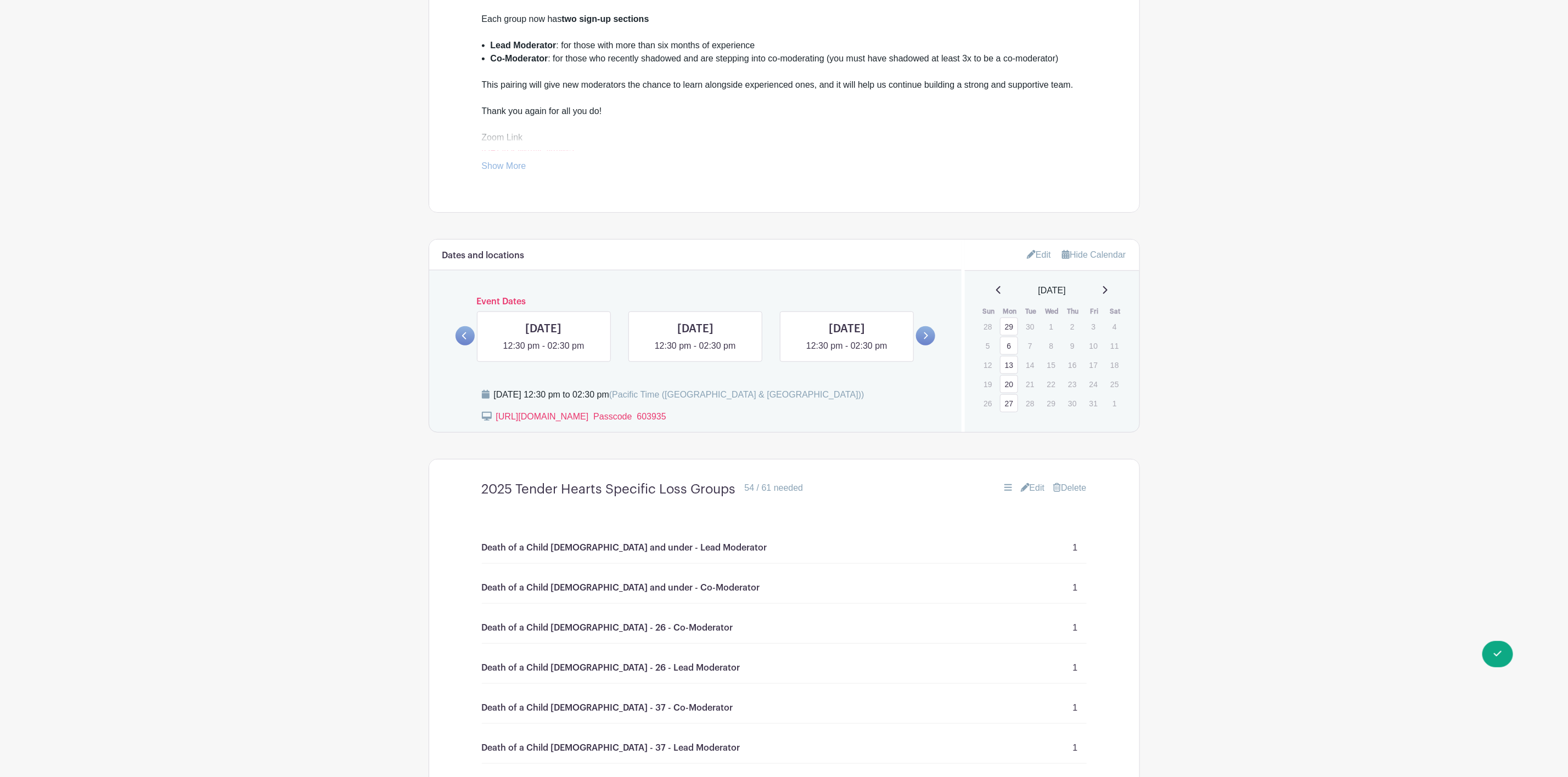
click at [996, 292] on icon at bounding box center [999, 289] width 6 height 9
click at [470, 333] on link at bounding box center [465, 336] width 19 height 19
click at [464, 339] on icon at bounding box center [464, 336] width 5 height 9
click at [917, 339] on link at bounding box center [925, 336] width 19 height 19
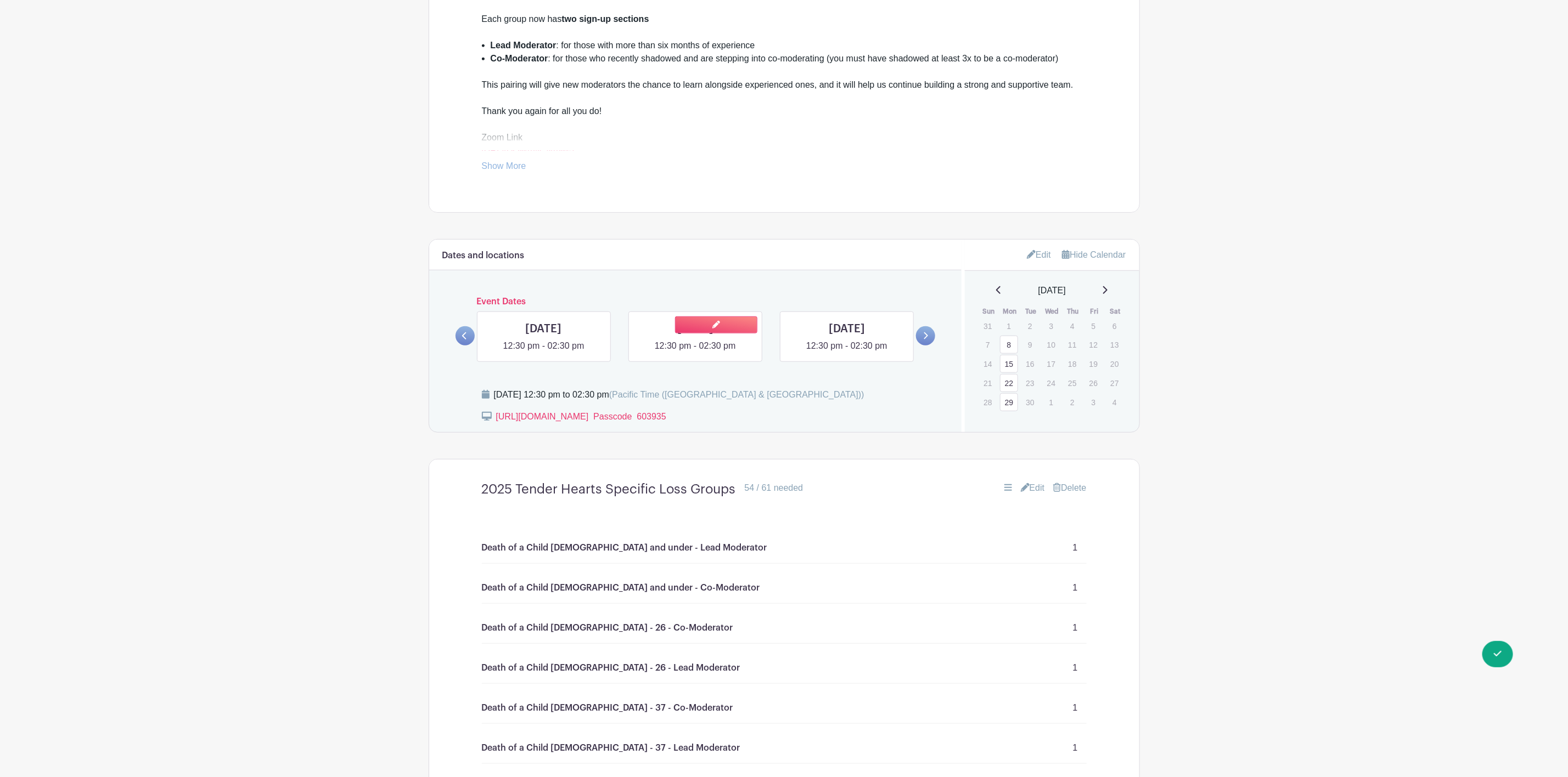
click at [695, 352] on link at bounding box center [695, 352] width 0 height 0
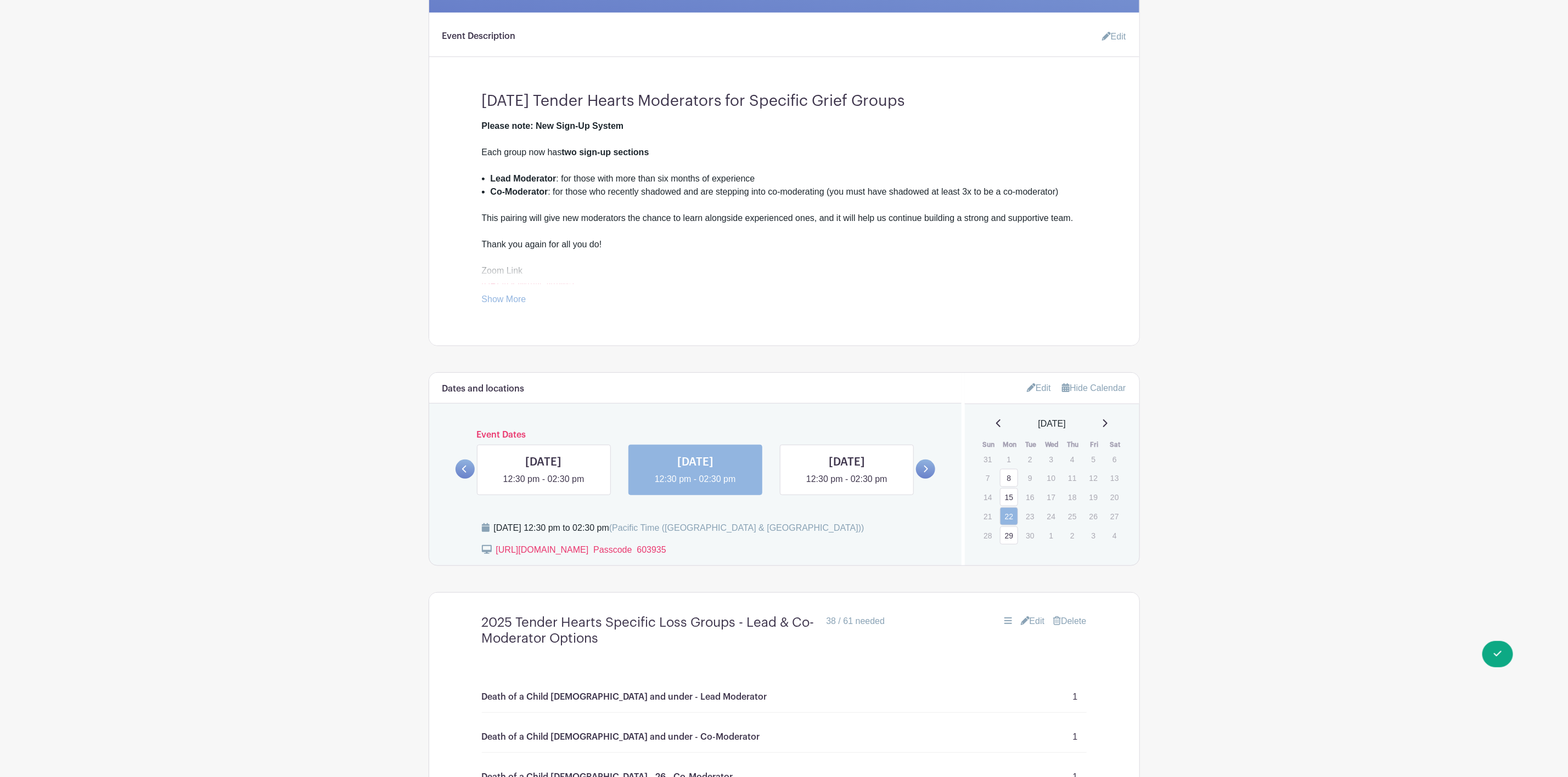
scroll to position [45, 0]
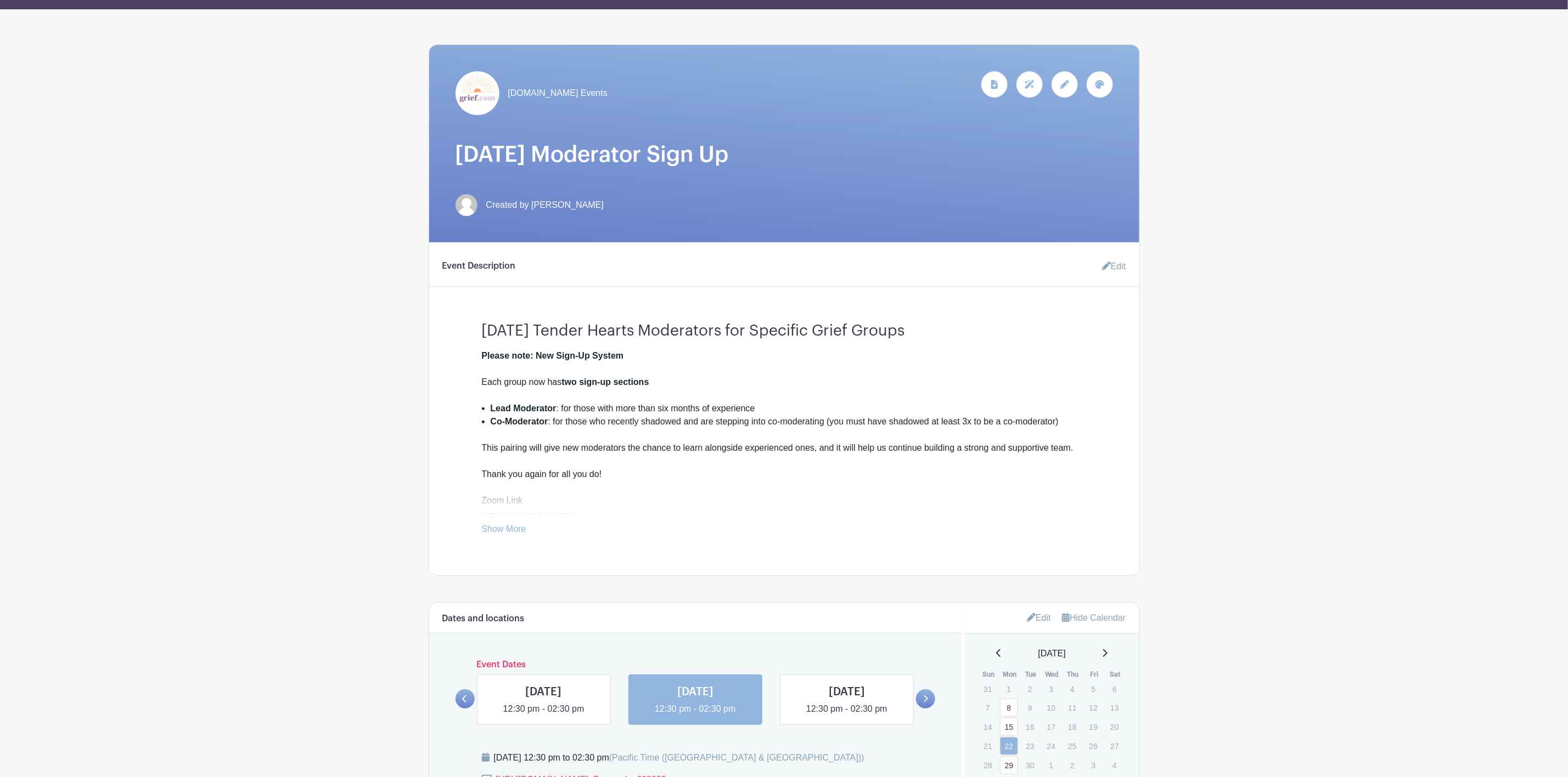
scroll to position [411, 0]
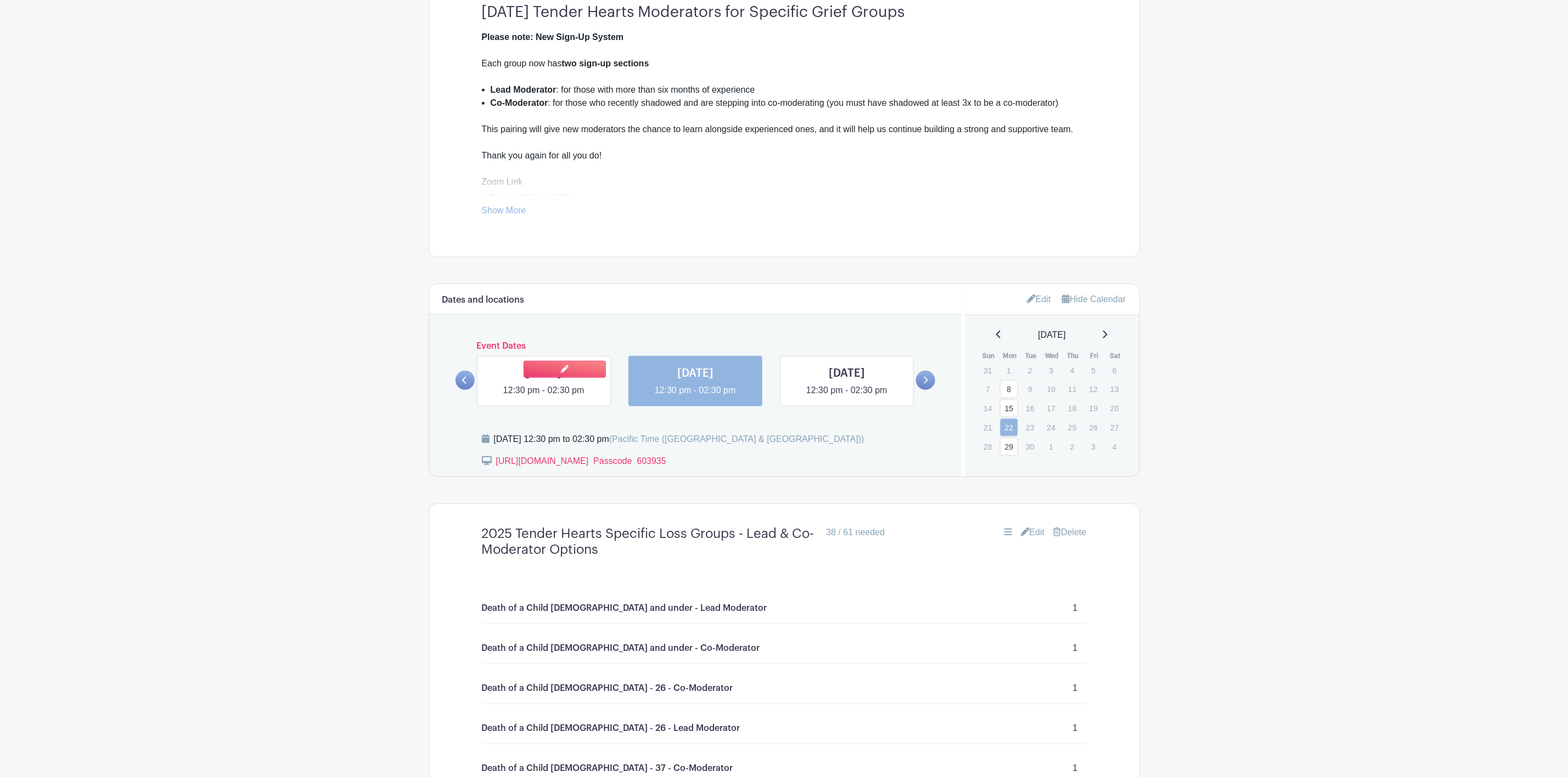
click at [543, 397] on link at bounding box center [543, 397] width 0 height 0
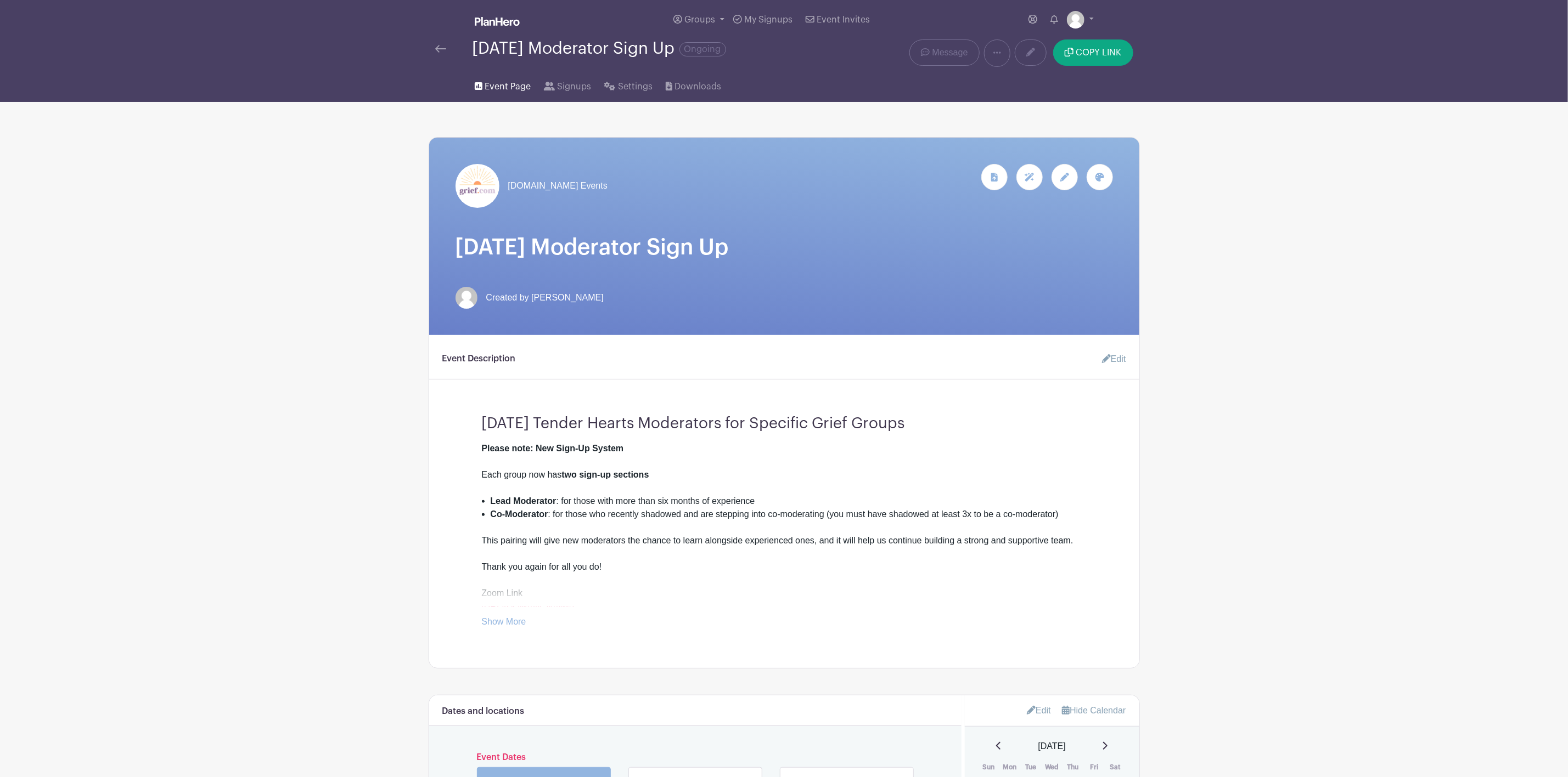
click at [516, 87] on span "Event Page" at bounding box center [507, 87] width 46 height 13
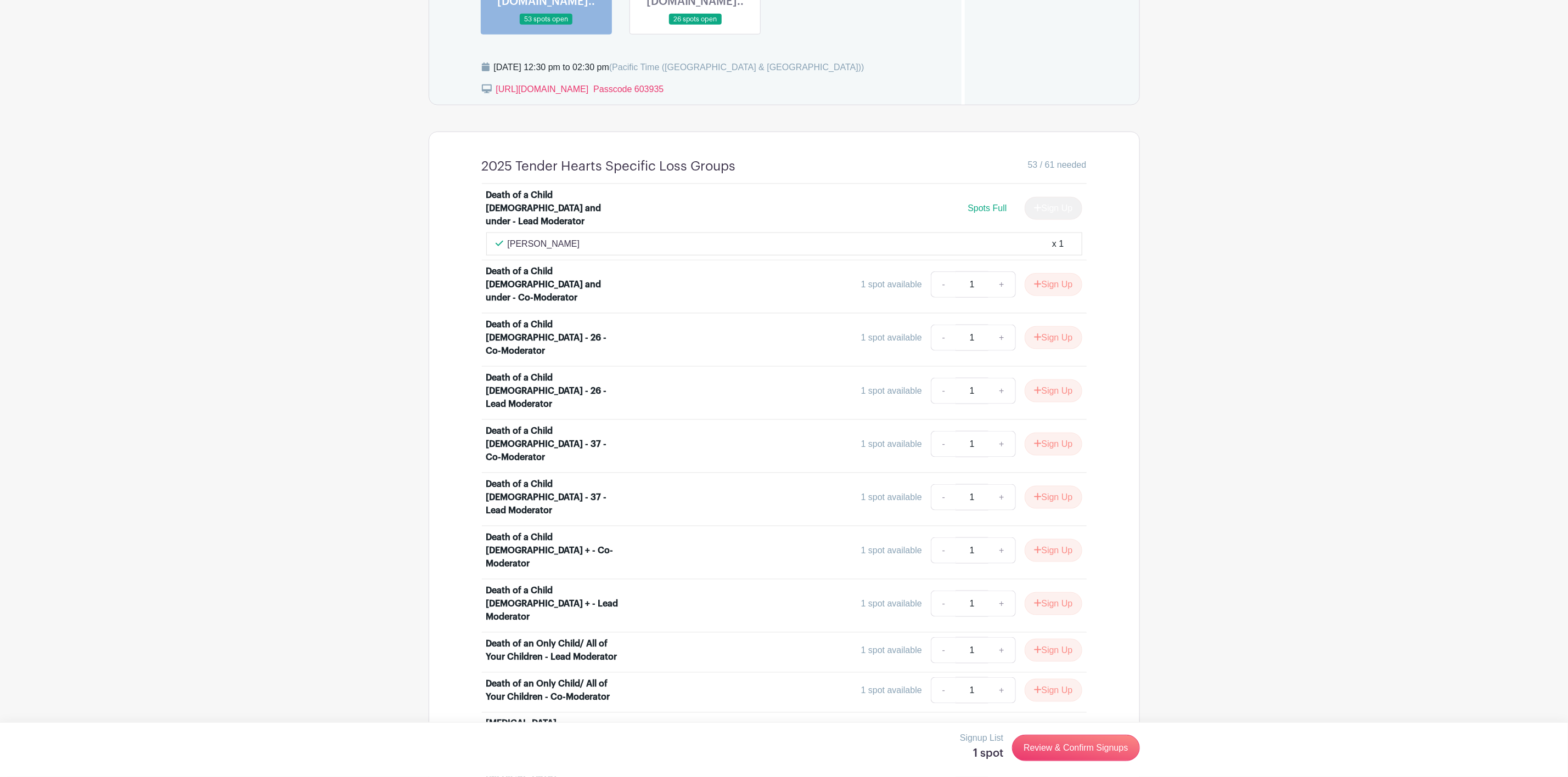
scroll to position [706, 0]
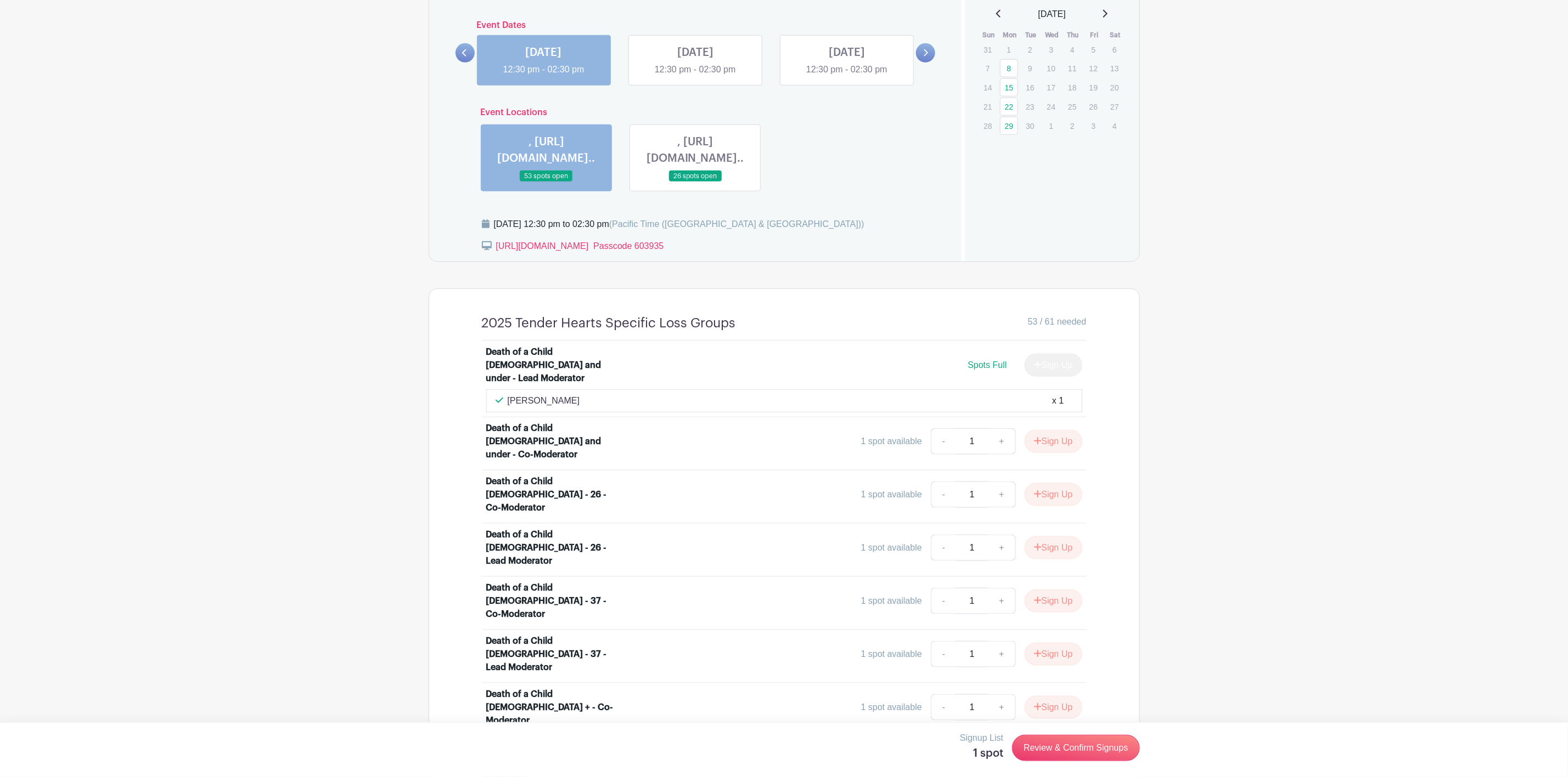
click at [695, 182] on link at bounding box center [695, 182] width 0 height 0
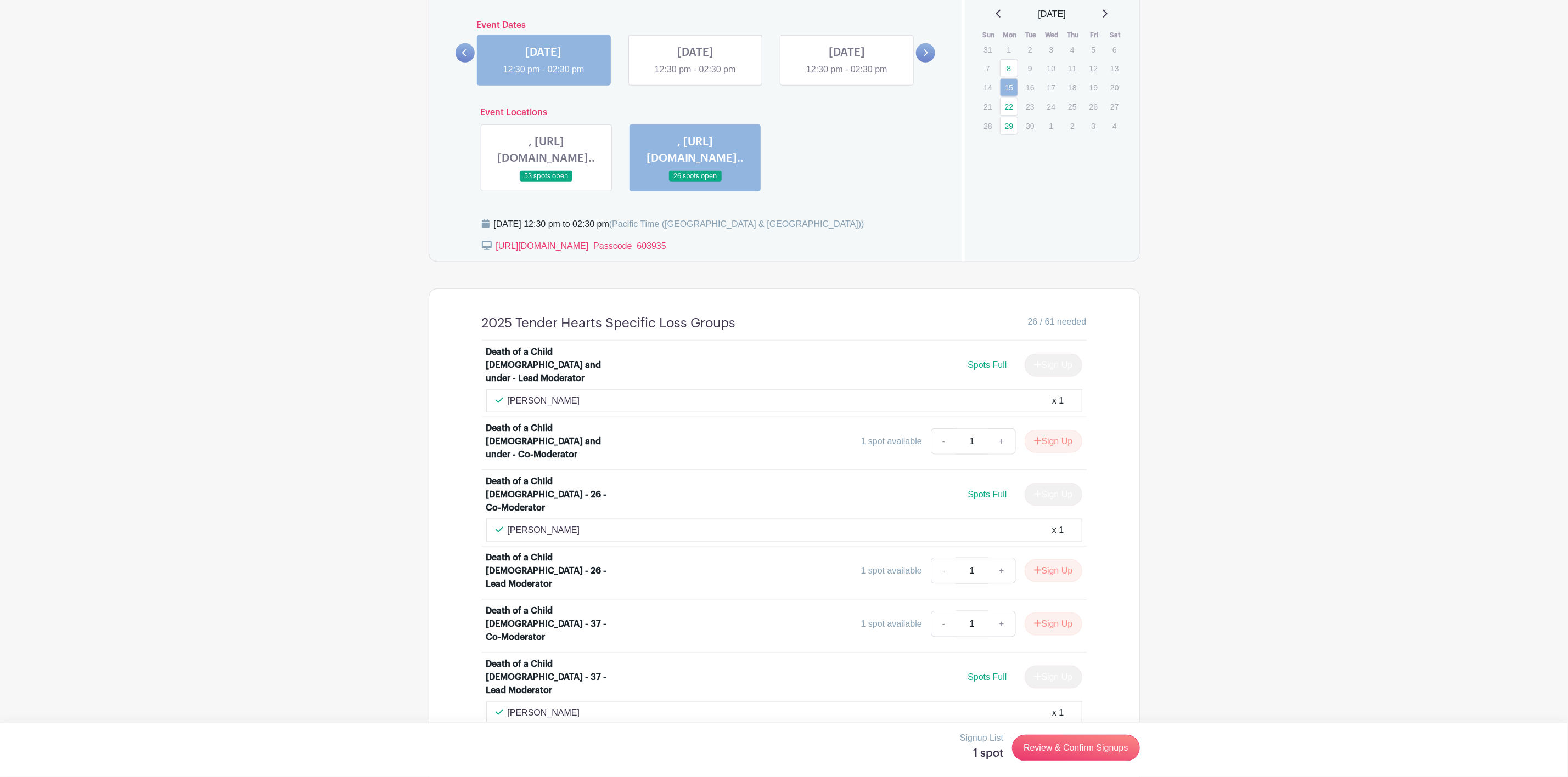
click at [546, 182] on link at bounding box center [546, 182] width 0 height 0
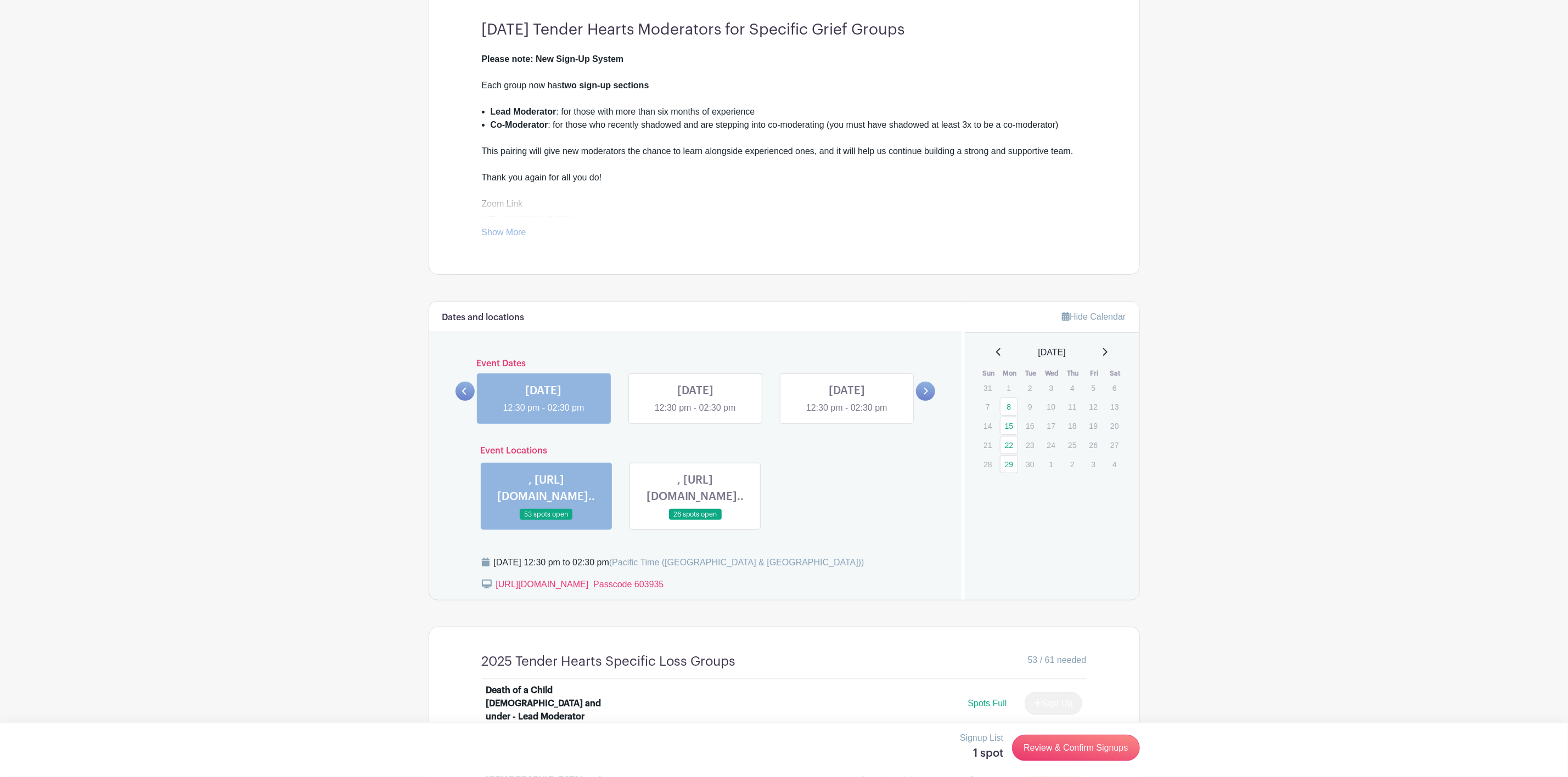
scroll to position [612, 0]
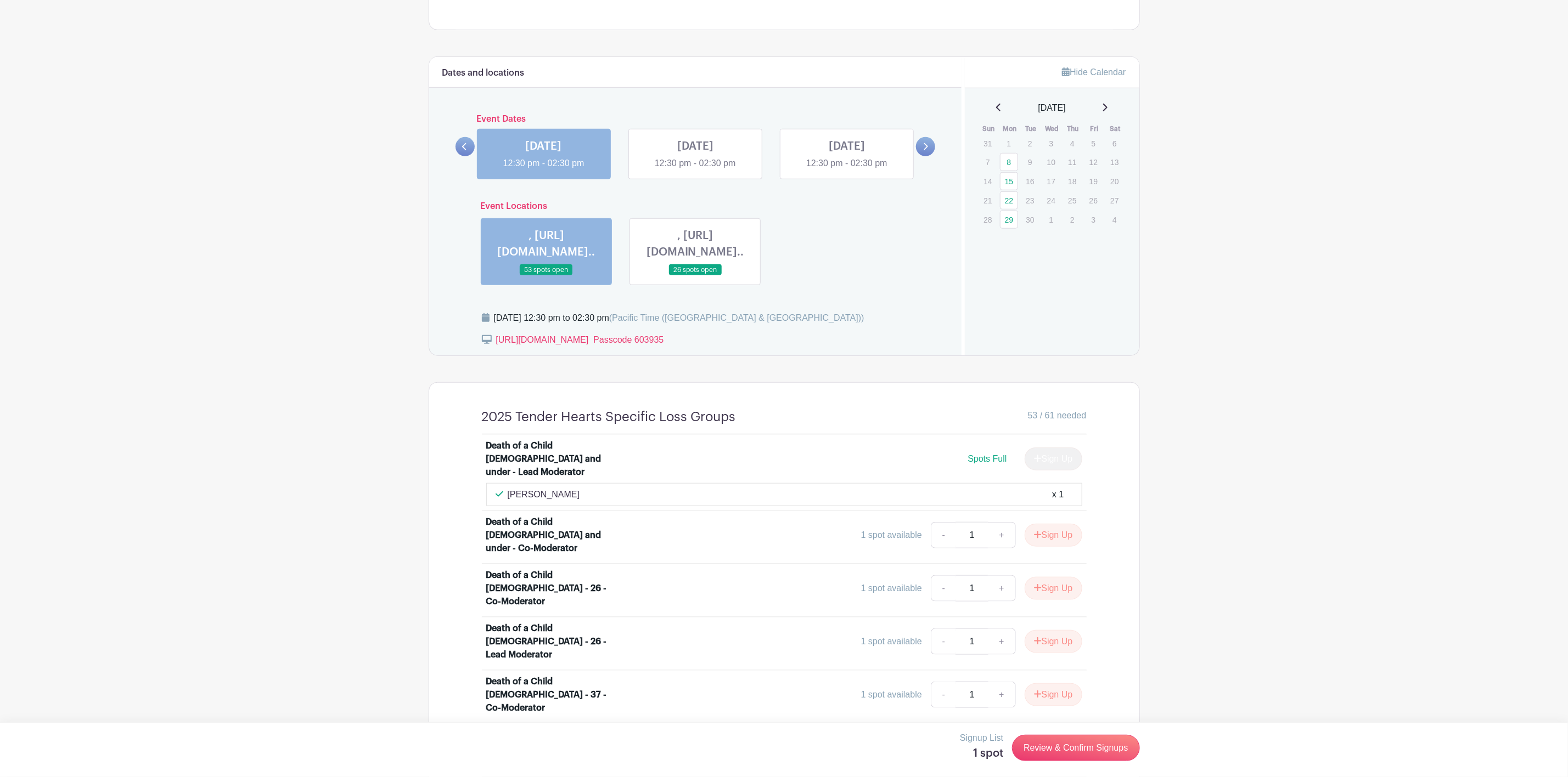
click at [695, 276] on link at bounding box center [695, 276] width 0 height 0
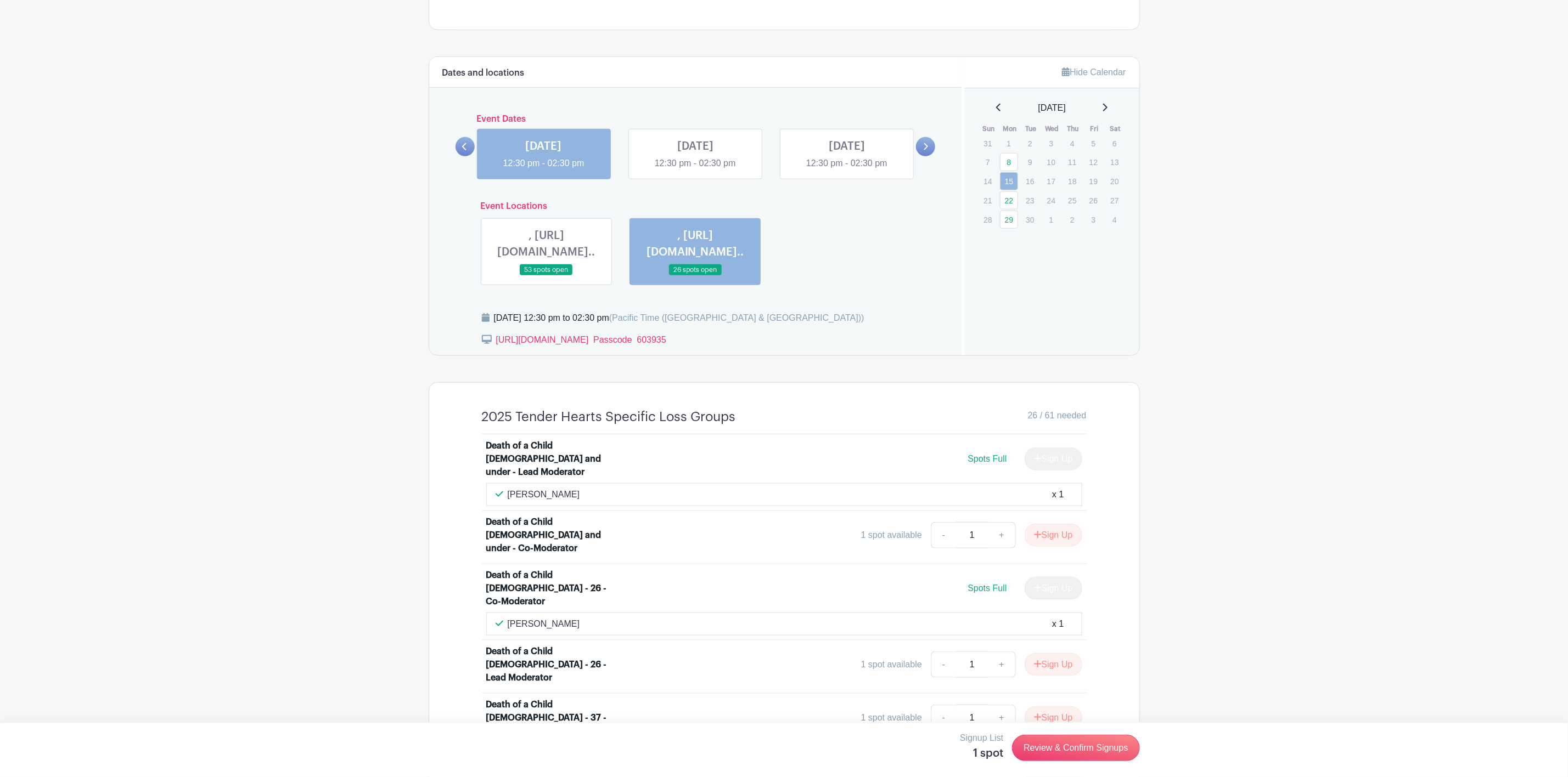
click at [546, 276] on link at bounding box center [546, 276] width 0 height 0
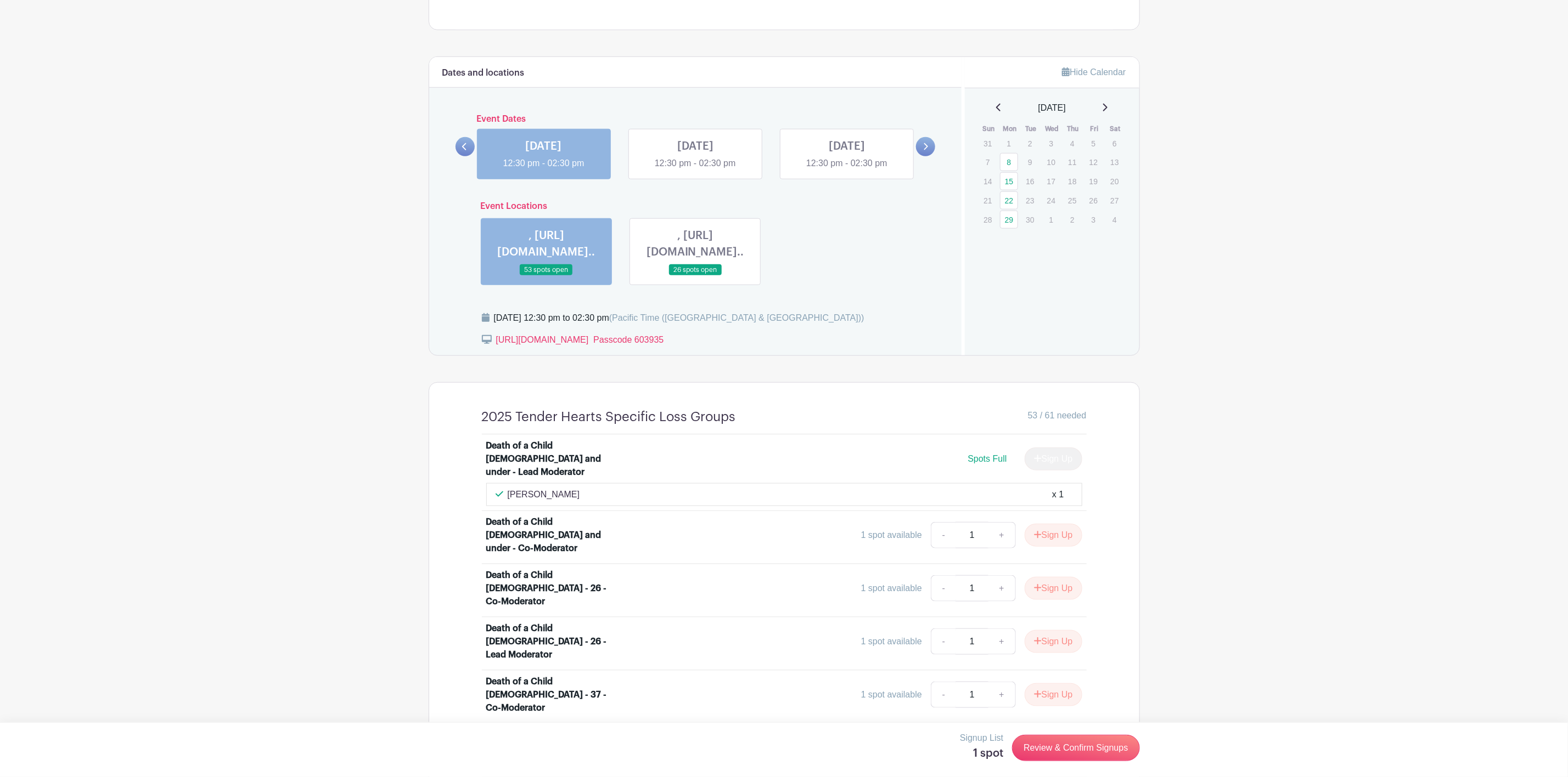
click at [695, 276] on link at bounding box center [695, 276] width 0 height 0
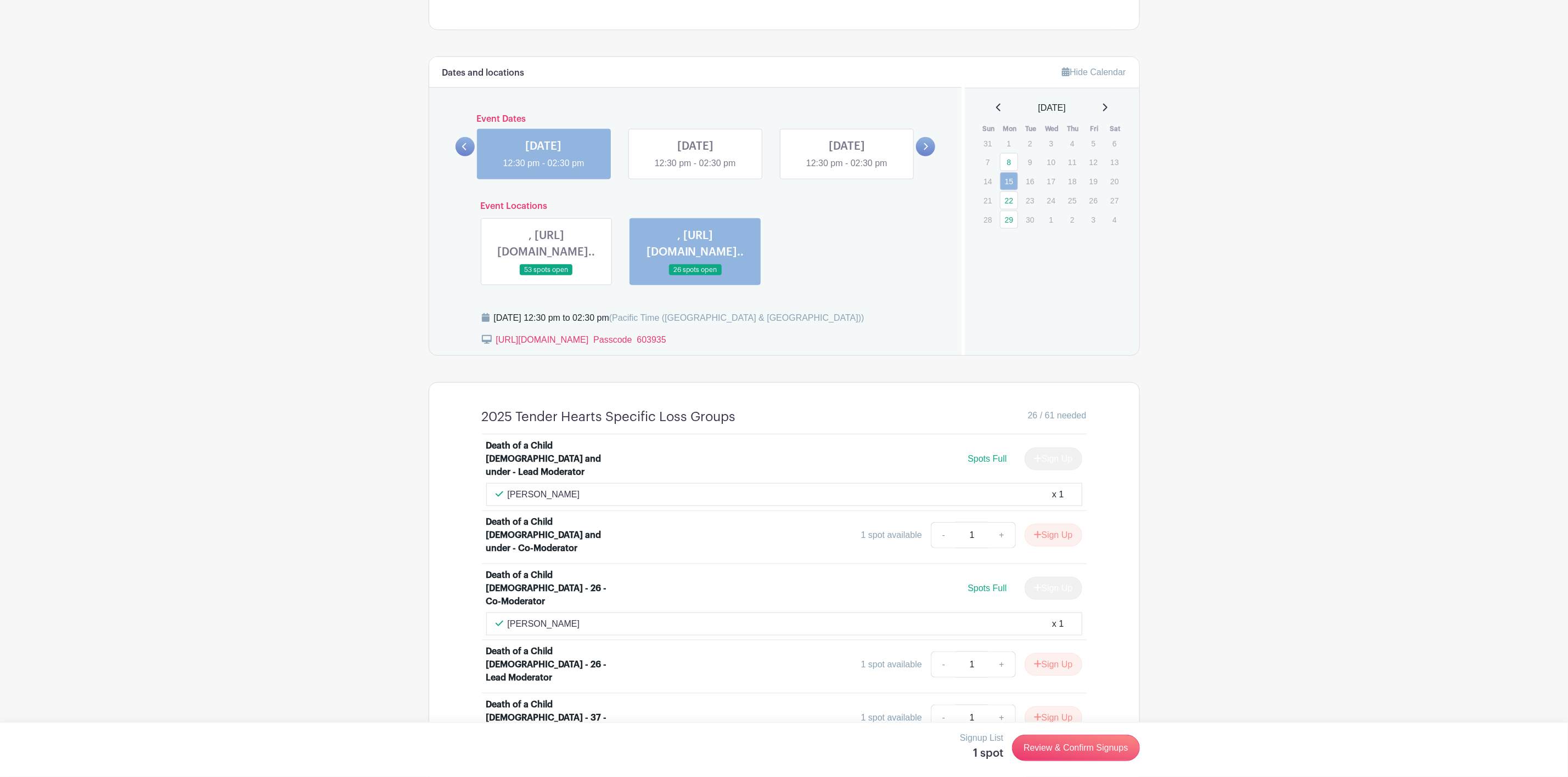
click at [695, 276] on link at bounding box center [695, 276] width 0 height 0
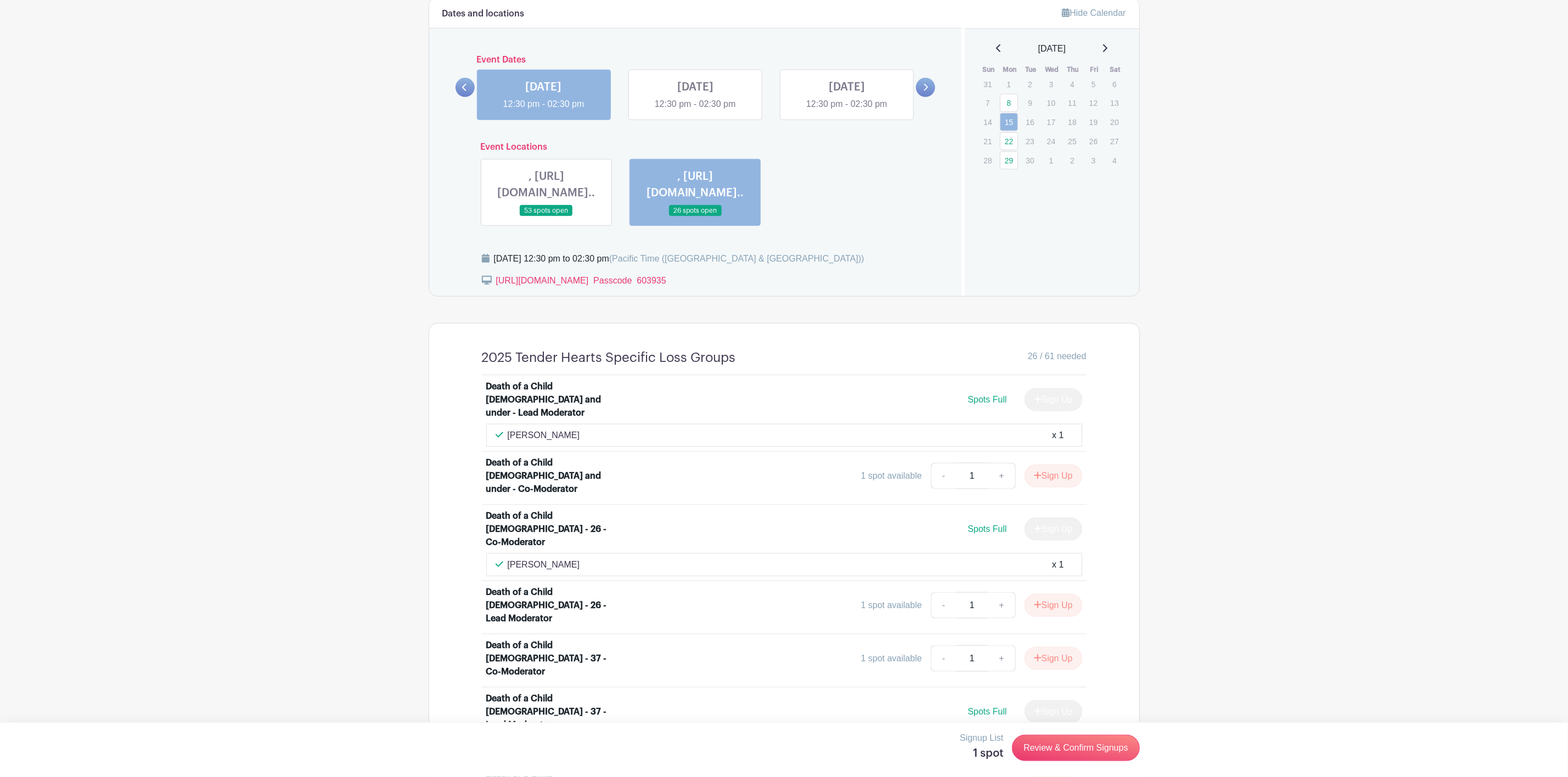
scroll to position [741, 0]
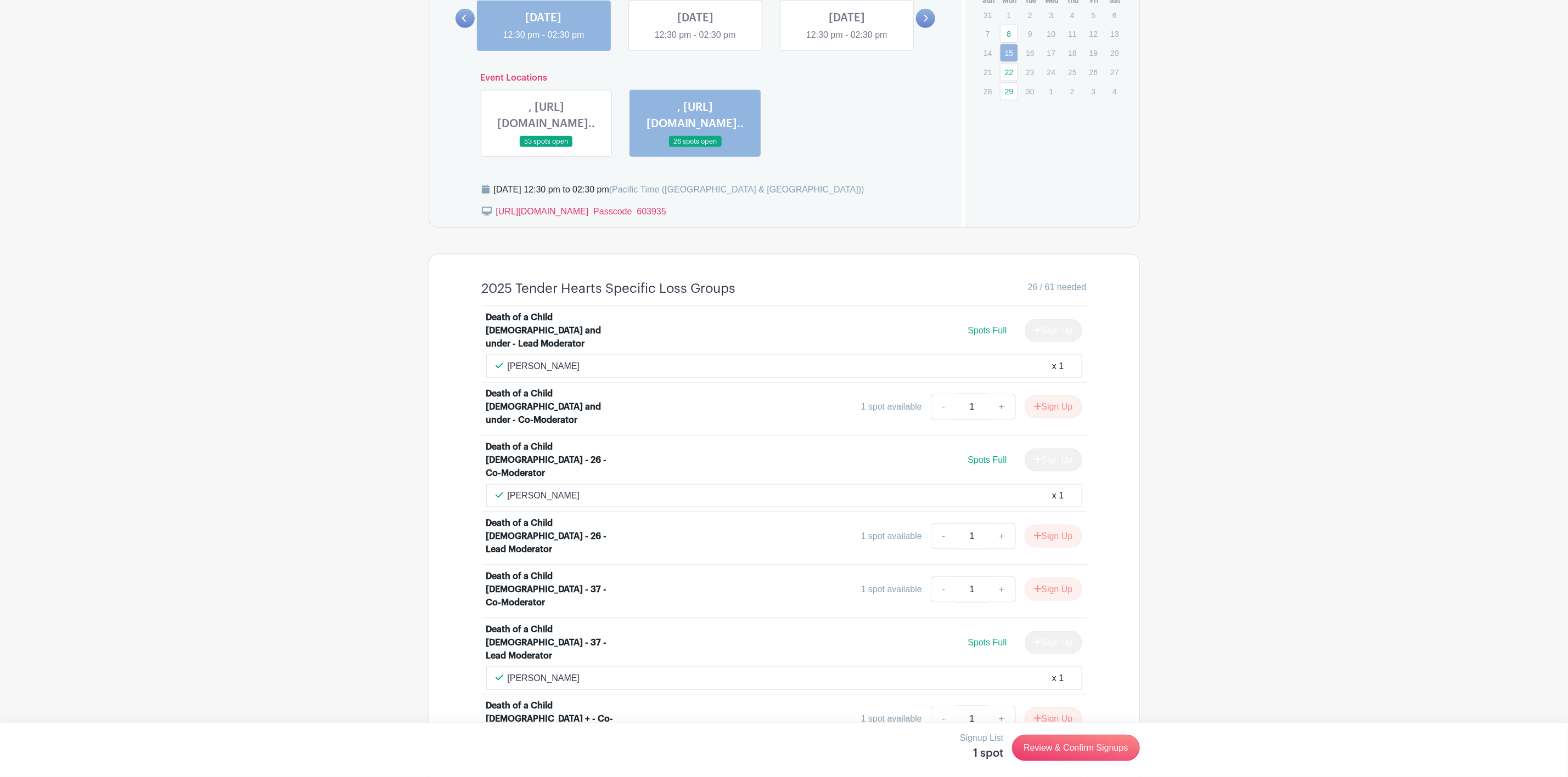
click at [546, 148] on link at bounding box center [546, 148] width 0 height 0
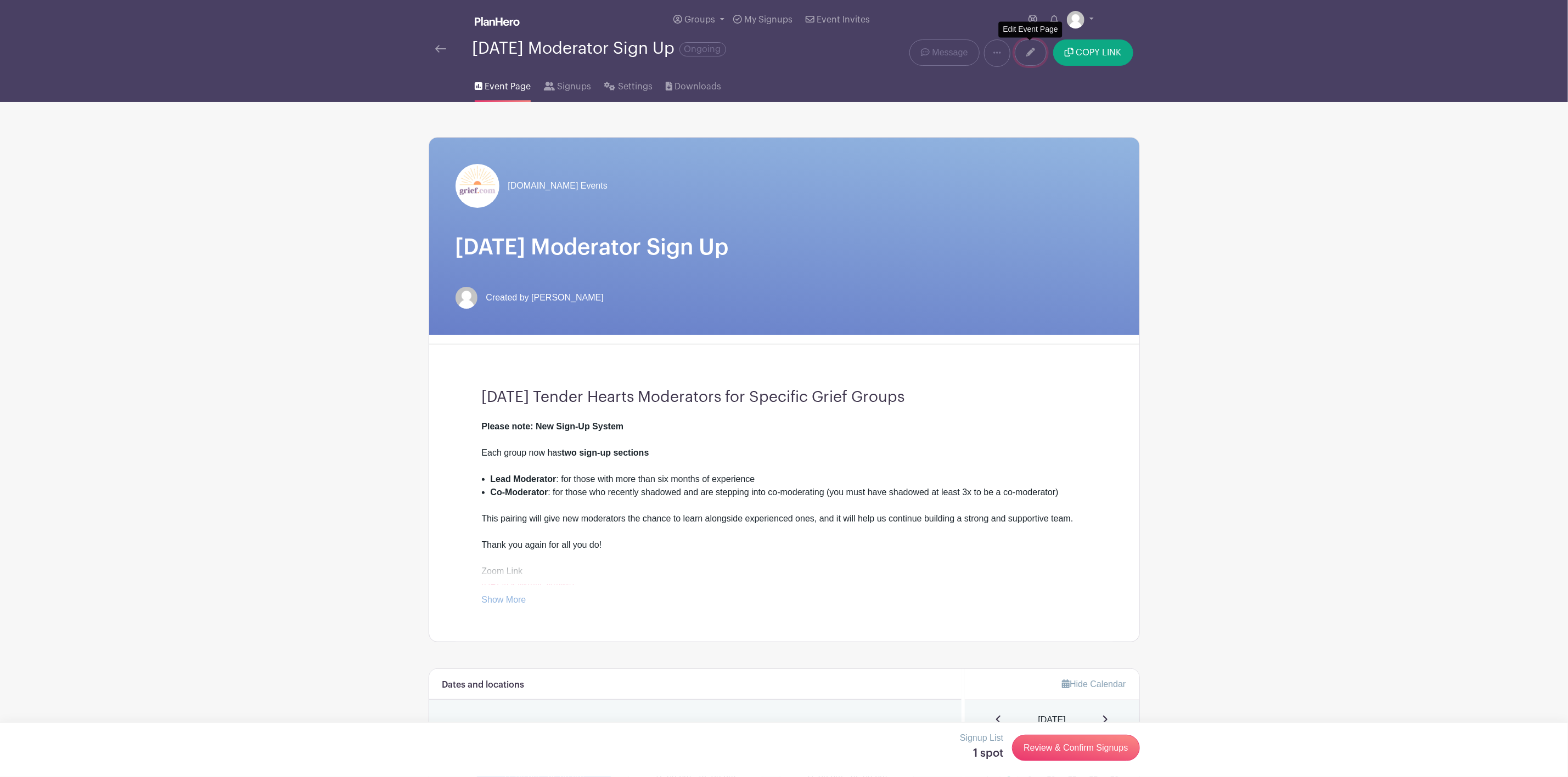
click at [1028, 56] on icon at bounding box center [1030, 52] width 9 height 9
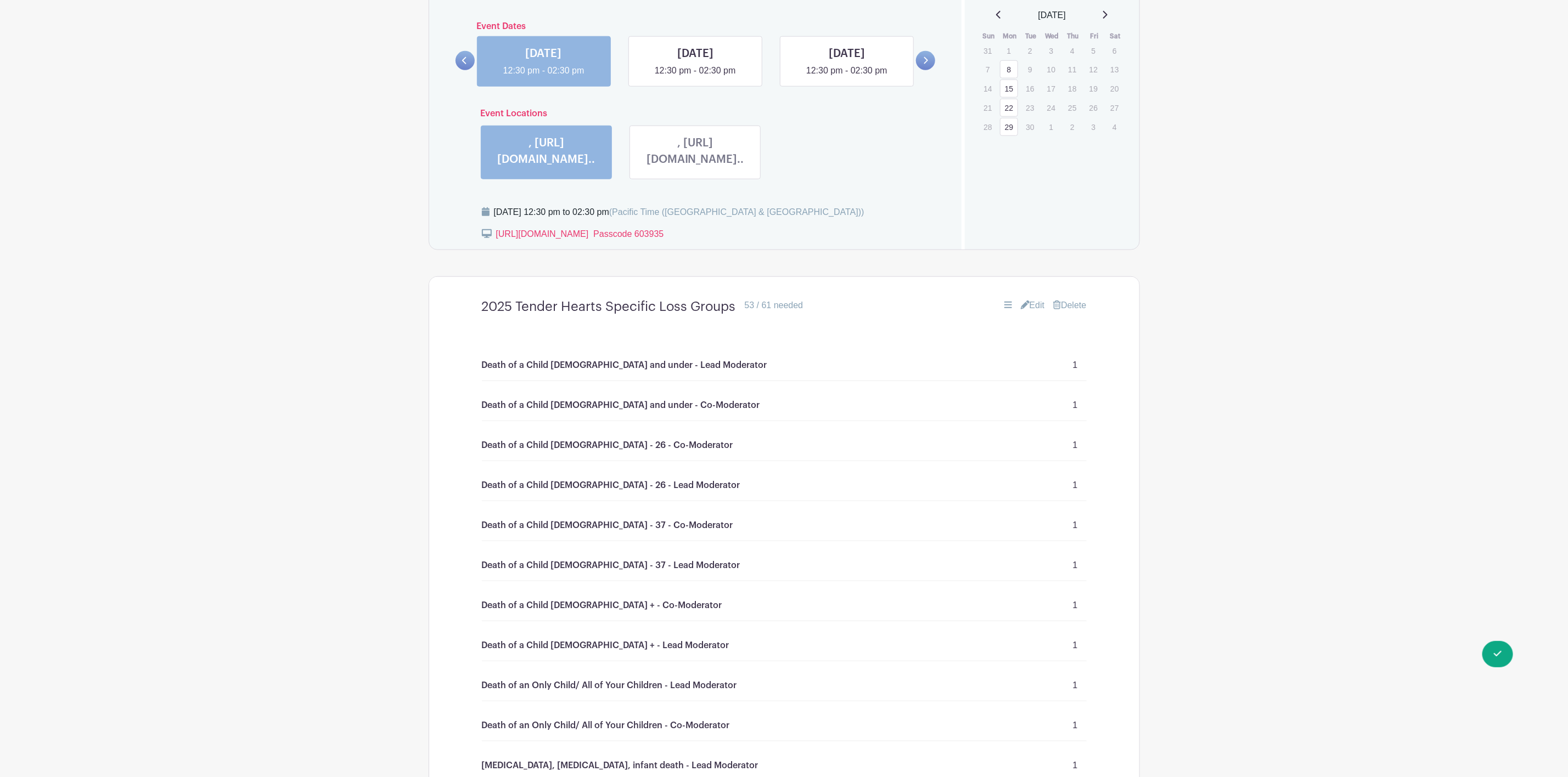
scroll to position [741, 0]
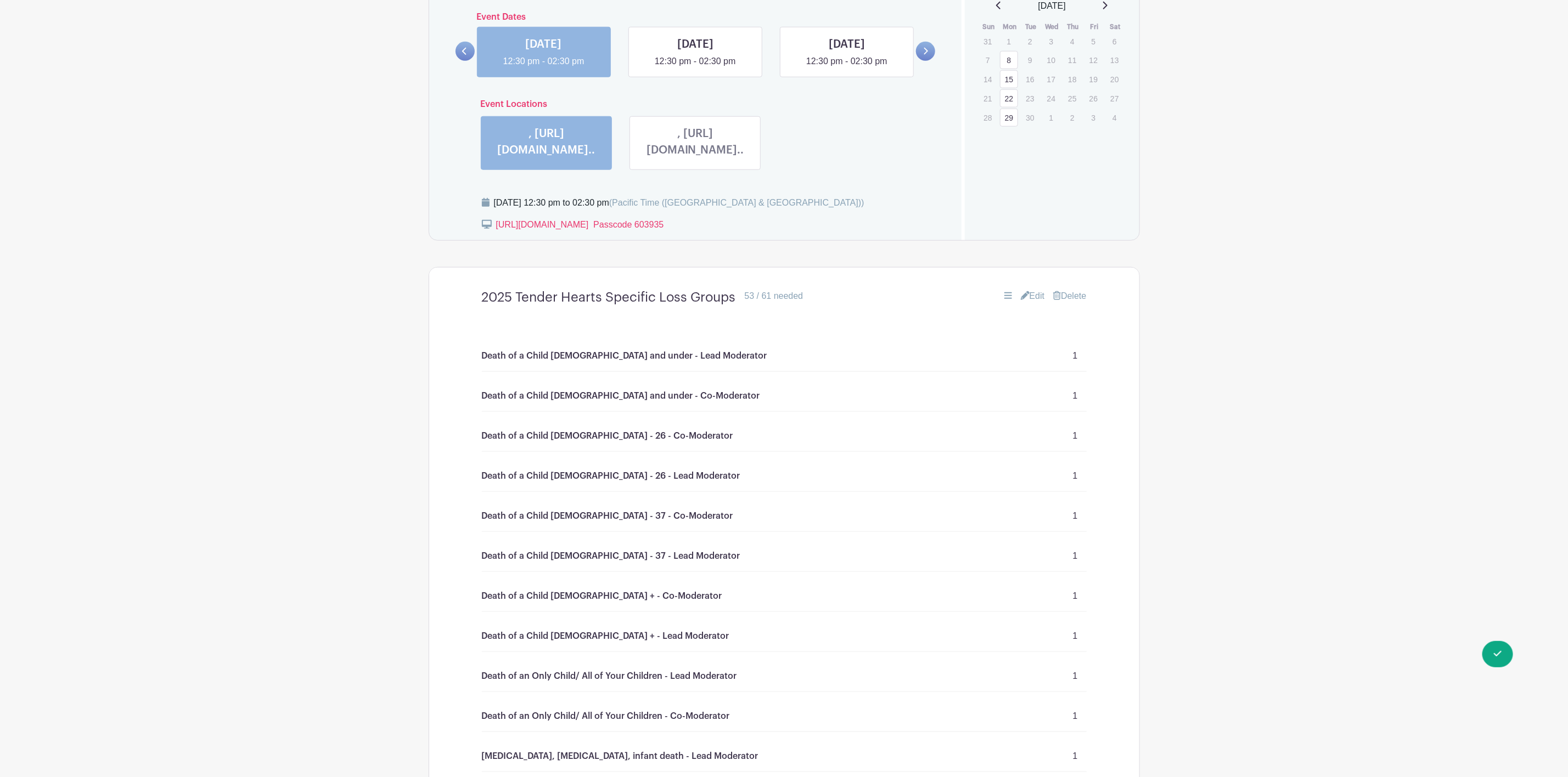
click at [1034, 289] on link "Edit" at bounding box center [1032, 296] width 24 height 13
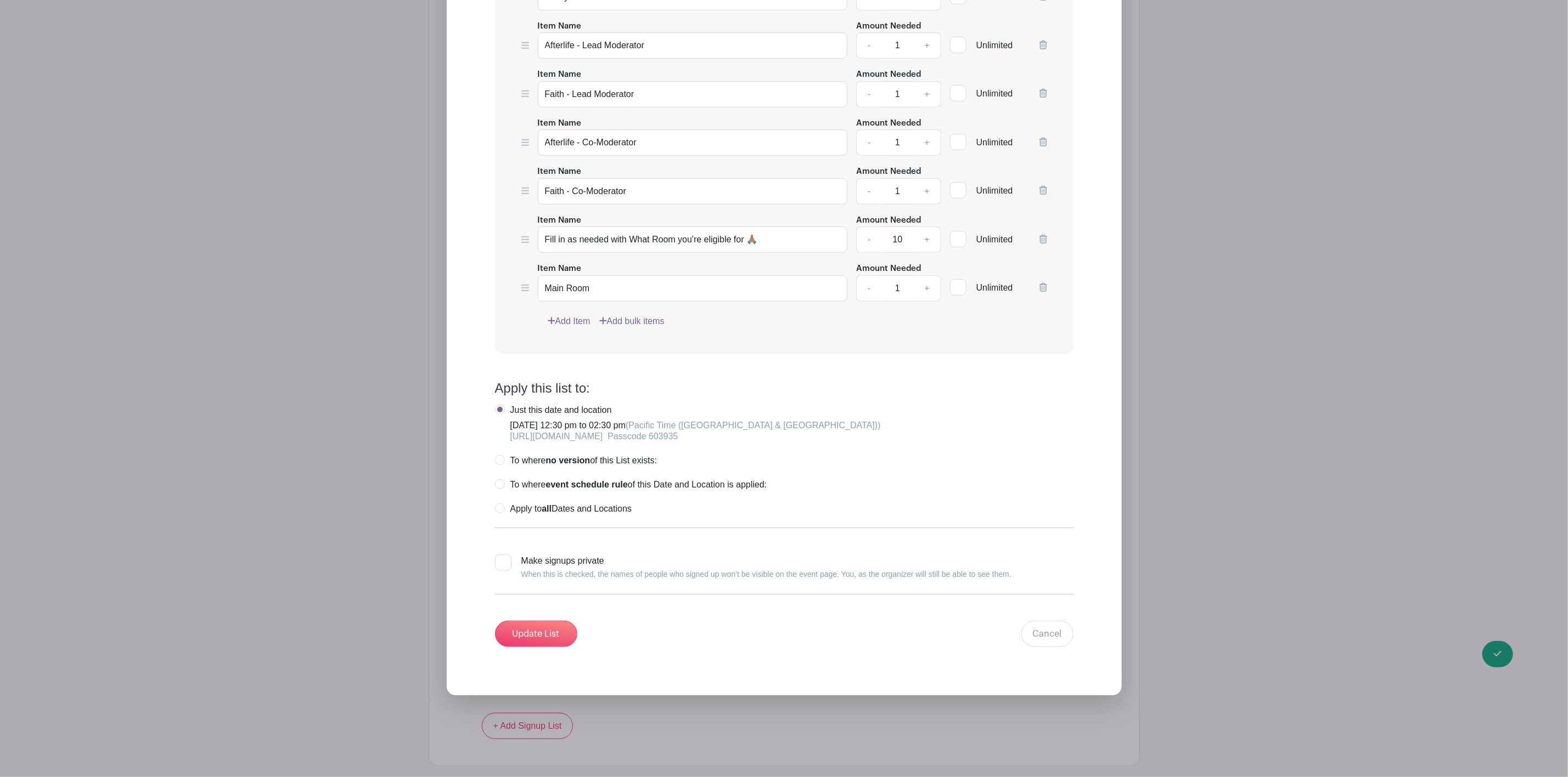
scroll to position [3455, 0]
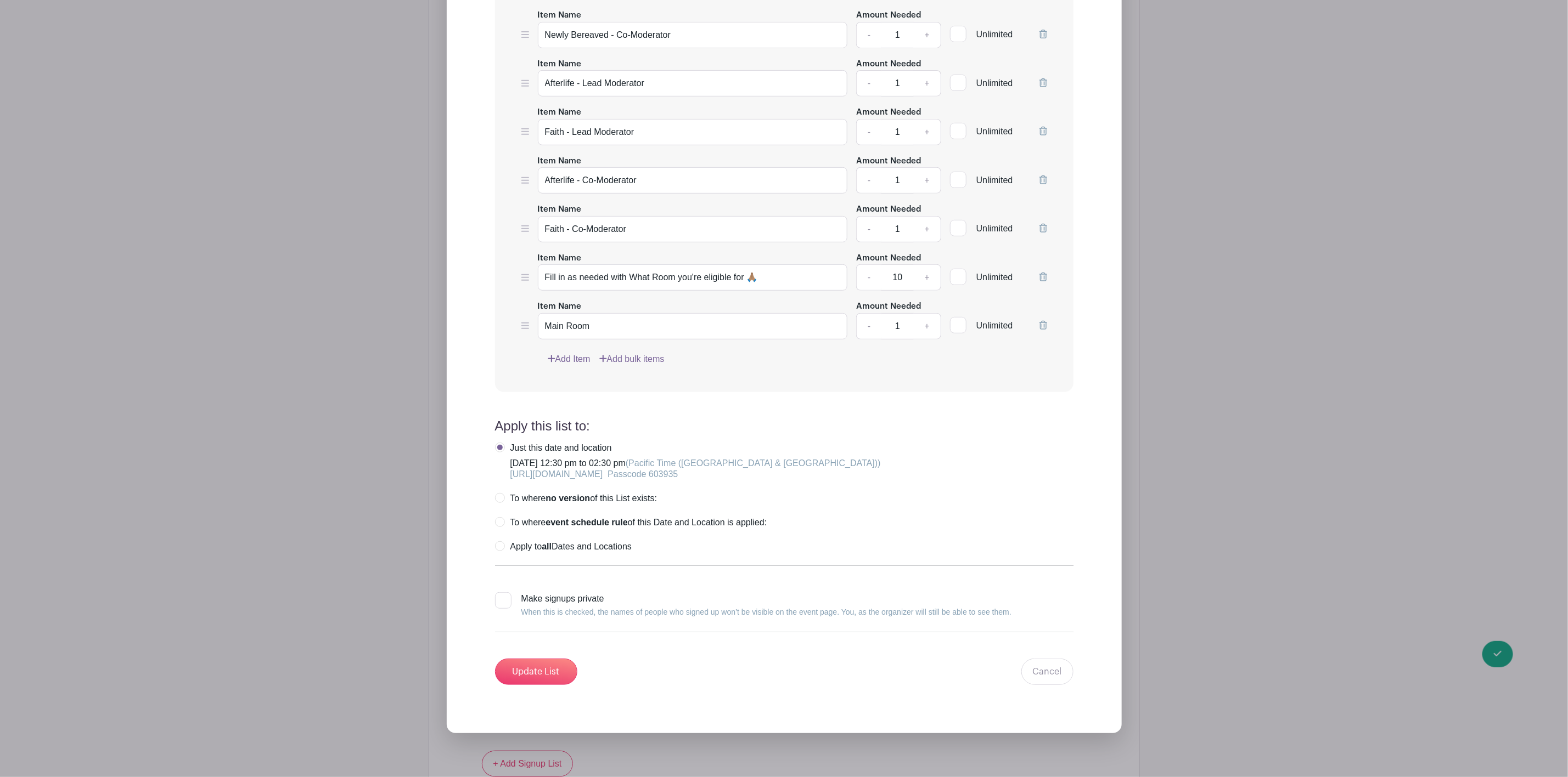
click at [1046, 329] on icon at bounding box center [1043, 325] width 8 height 9
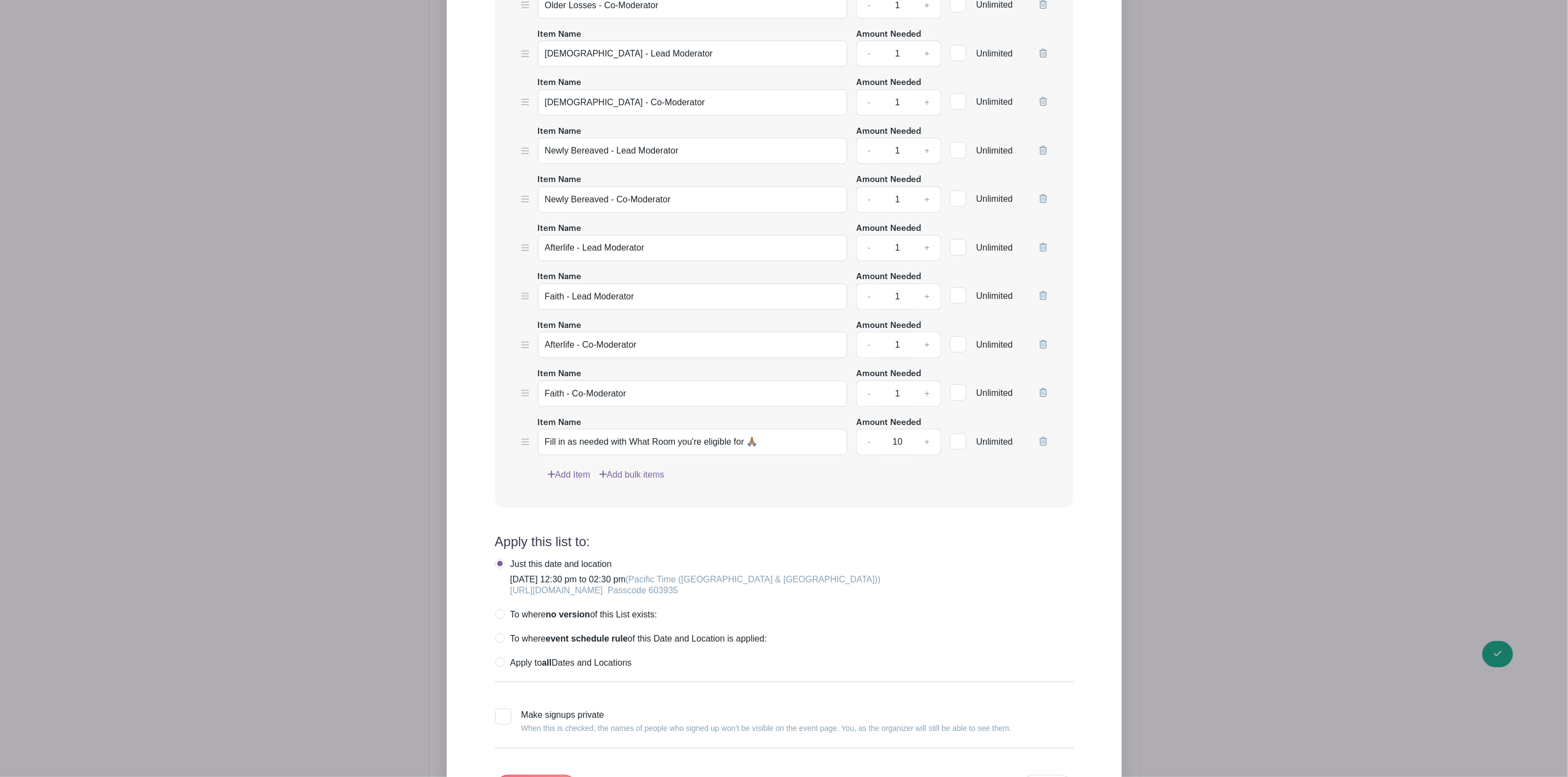
scroll to position [3771, 0]
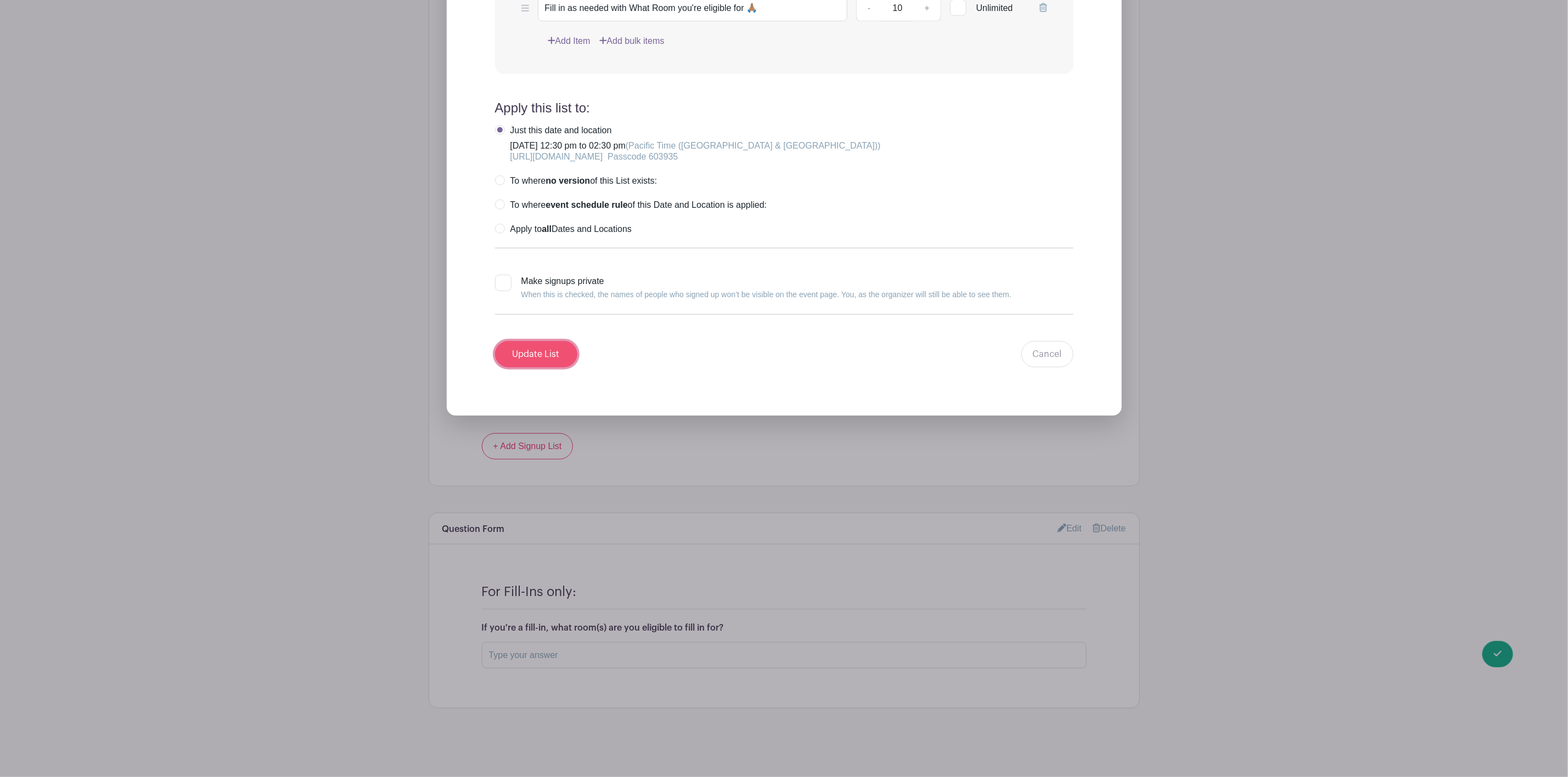
click at [547, 359] on input "Update List" at bounding box center [536, 354] width 82 height 27
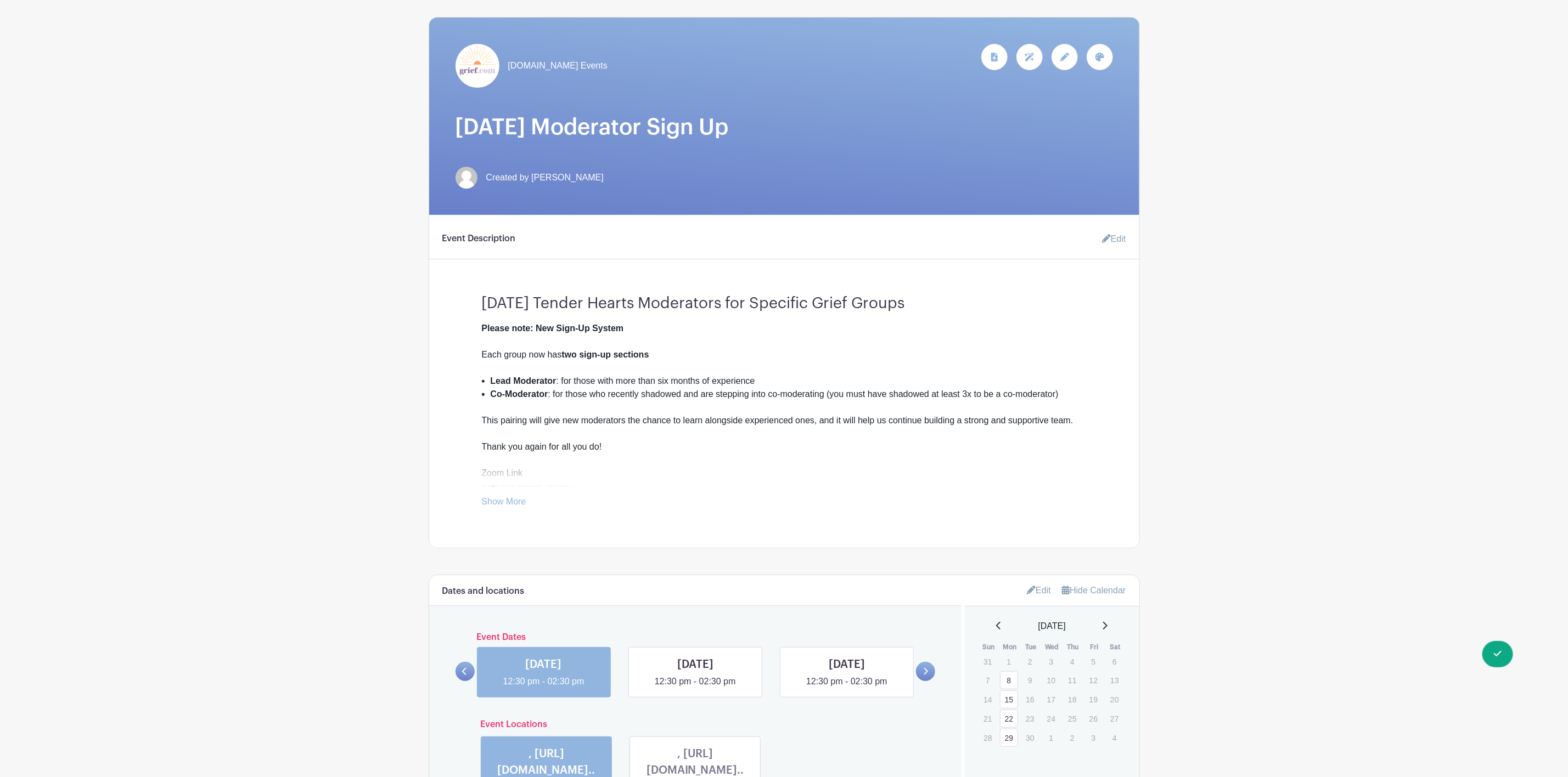
scroll to position [0, 0]
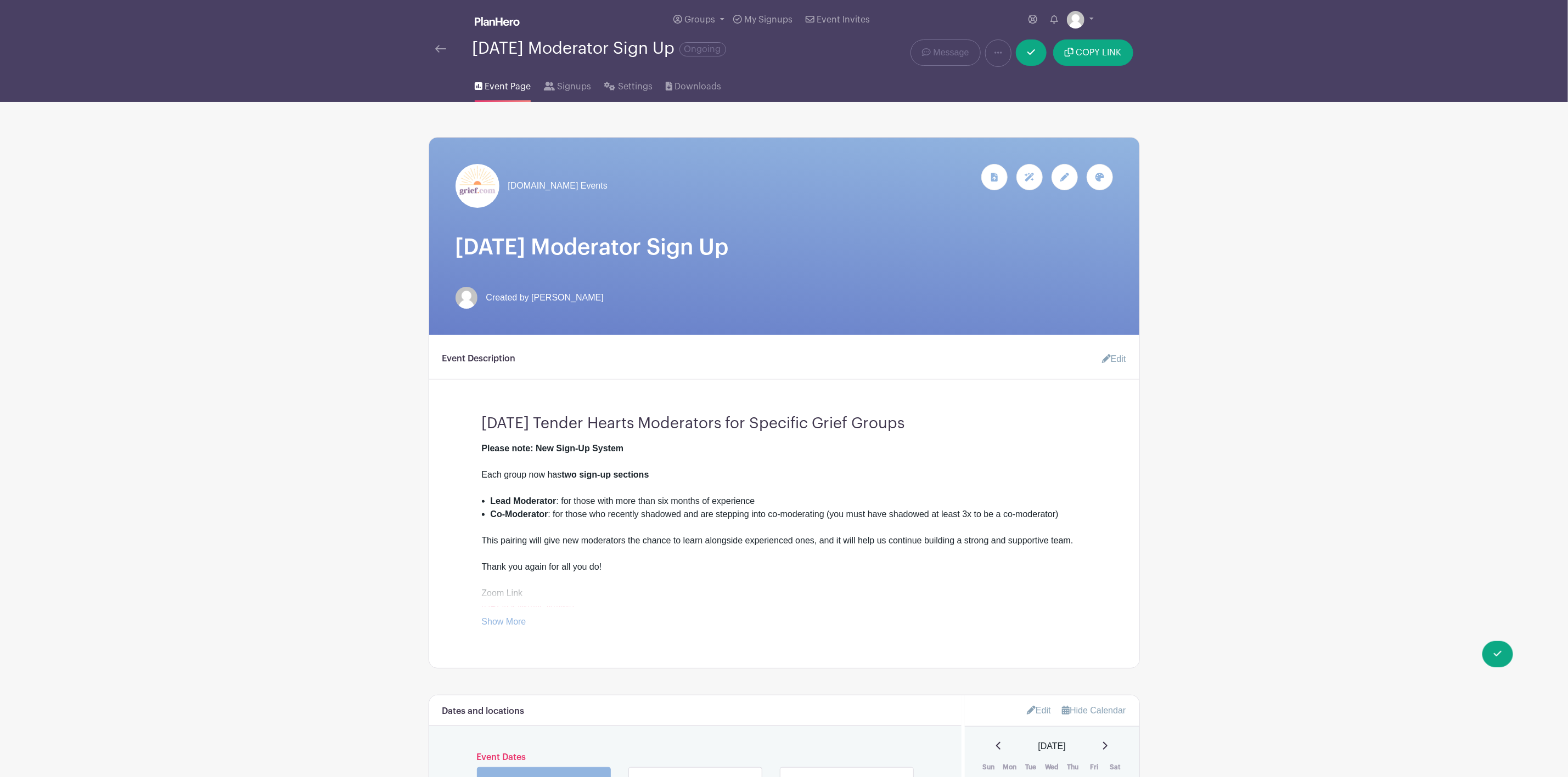
click at [505, 84] on span "Event Page" at bounding box center [507, 87] width 46 height 13
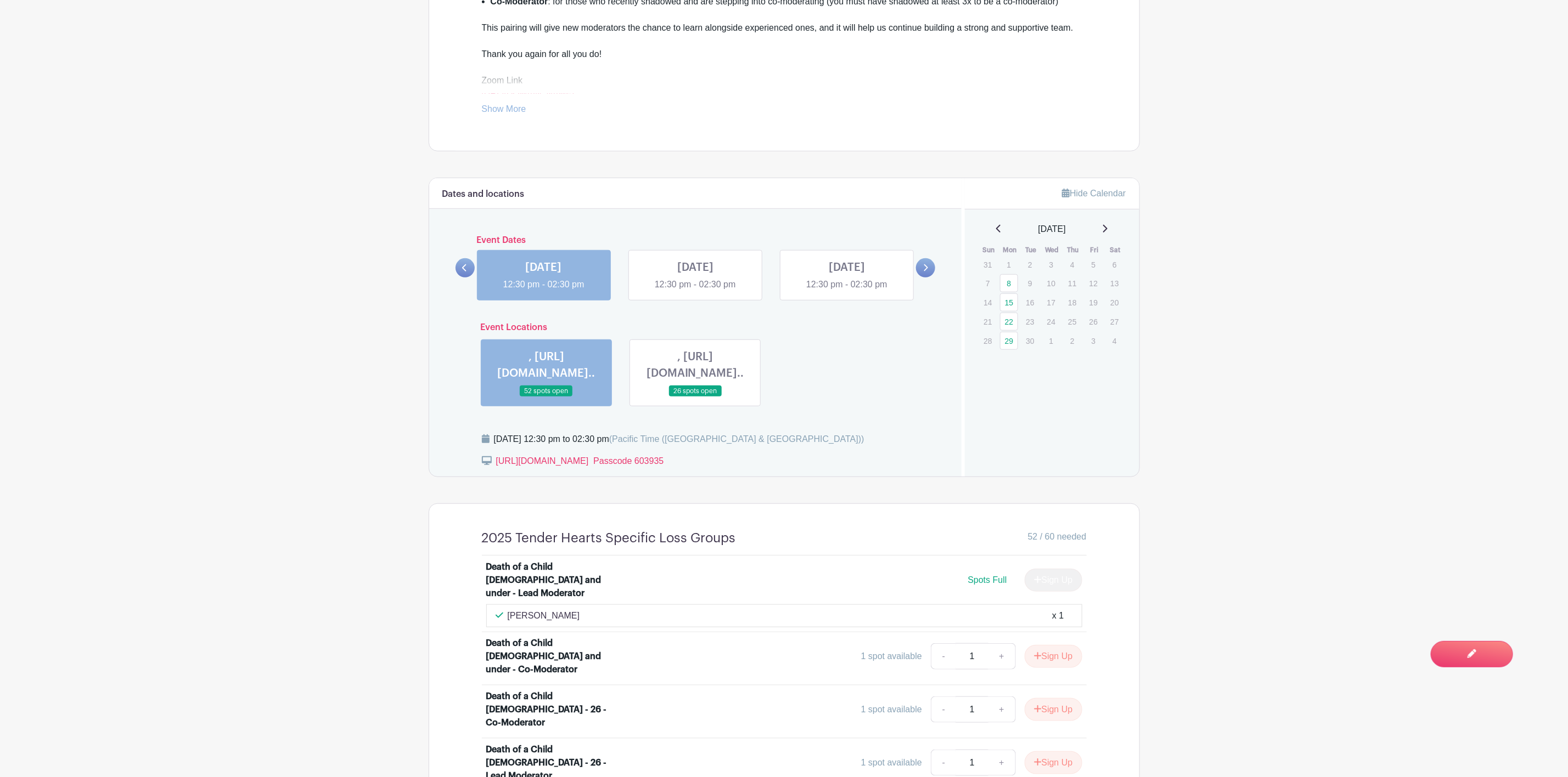
scroll to position [489, 0]
click at [695, 399] on link at bounding box center [695, 399] width 0 height 0
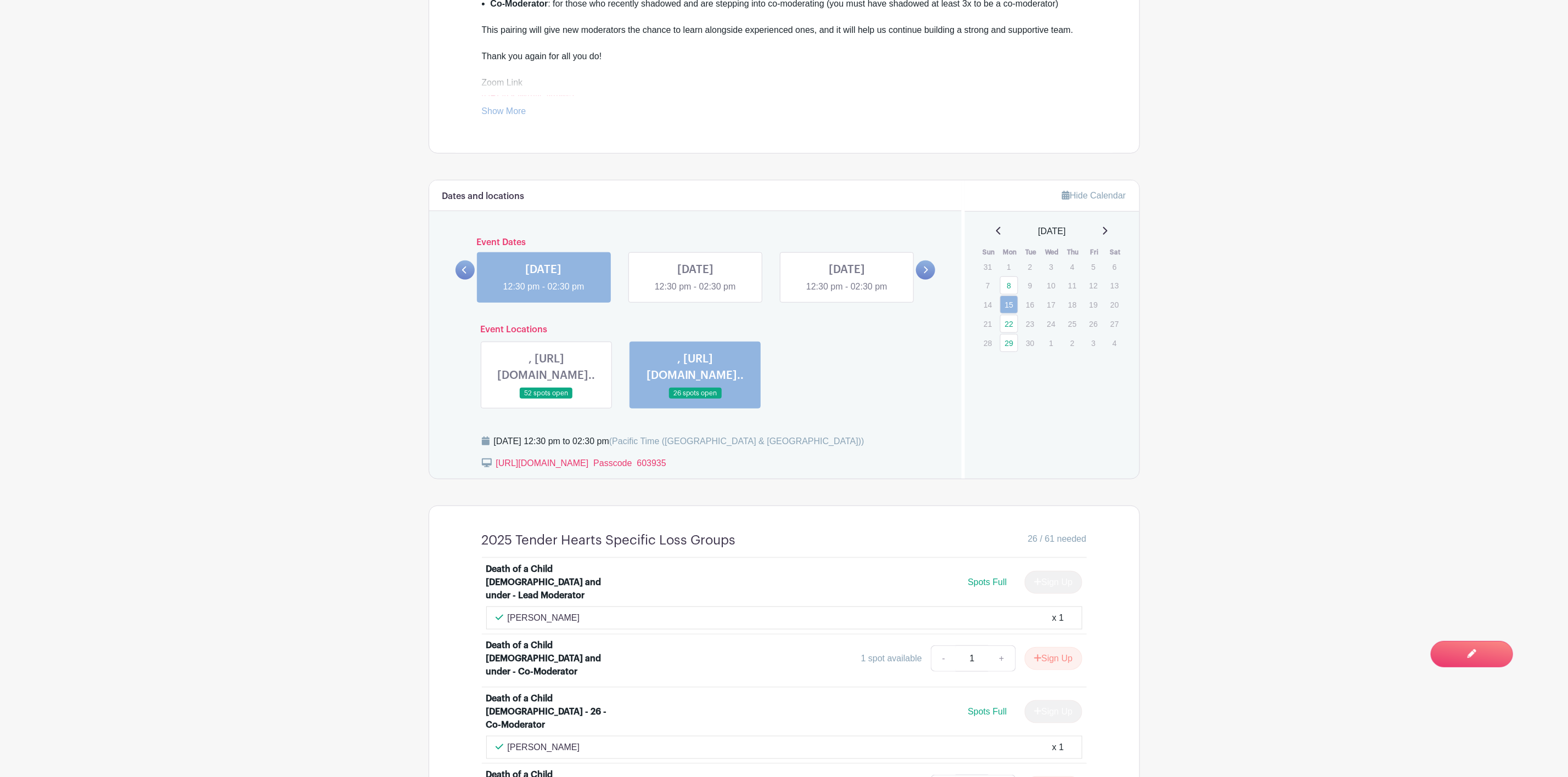
click at [546, 399] on link at bounding box center [546, 399] width 0 height 0
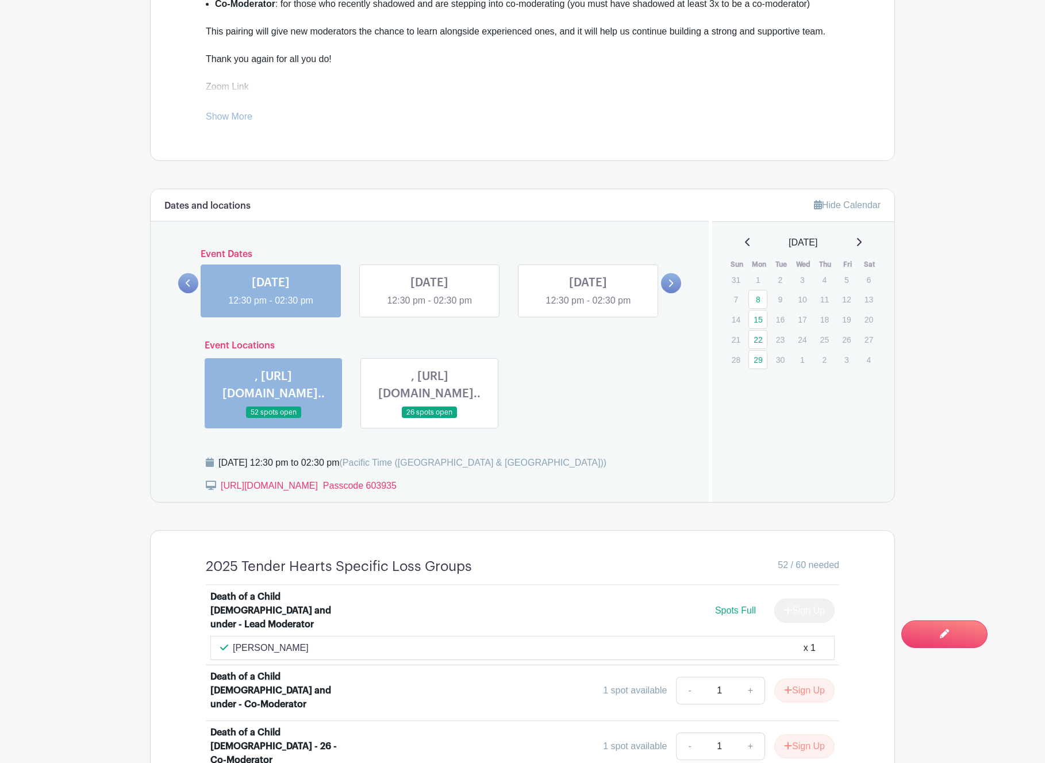
drag, startPoint x: 964, startPoint y: 64, endPoint x: 966, endPoint y: 36, distance: 27.6
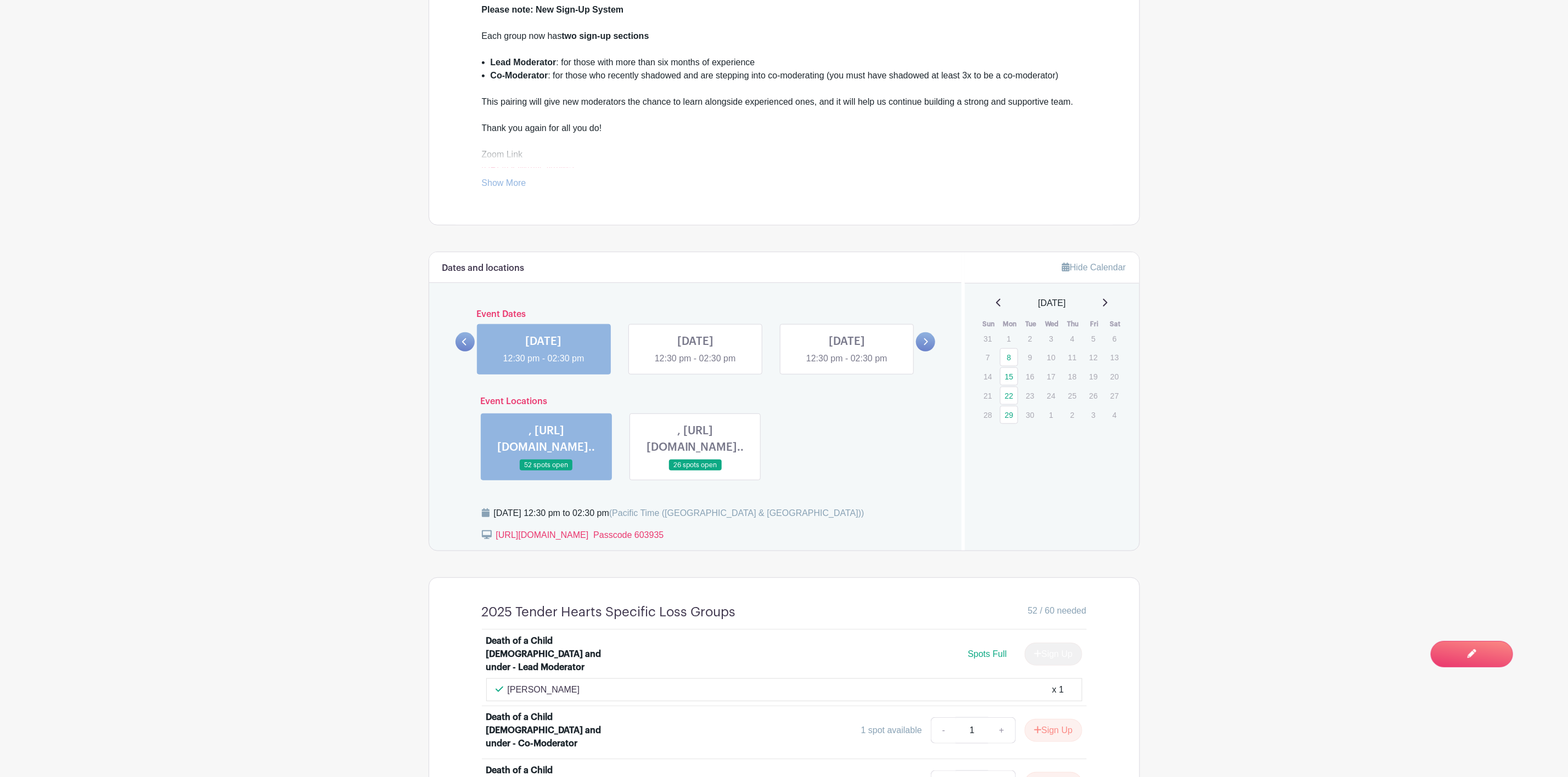
scroll to position [325, 0]
